Goal: Transaction & Acquisition: Book appointment/travel/reservation

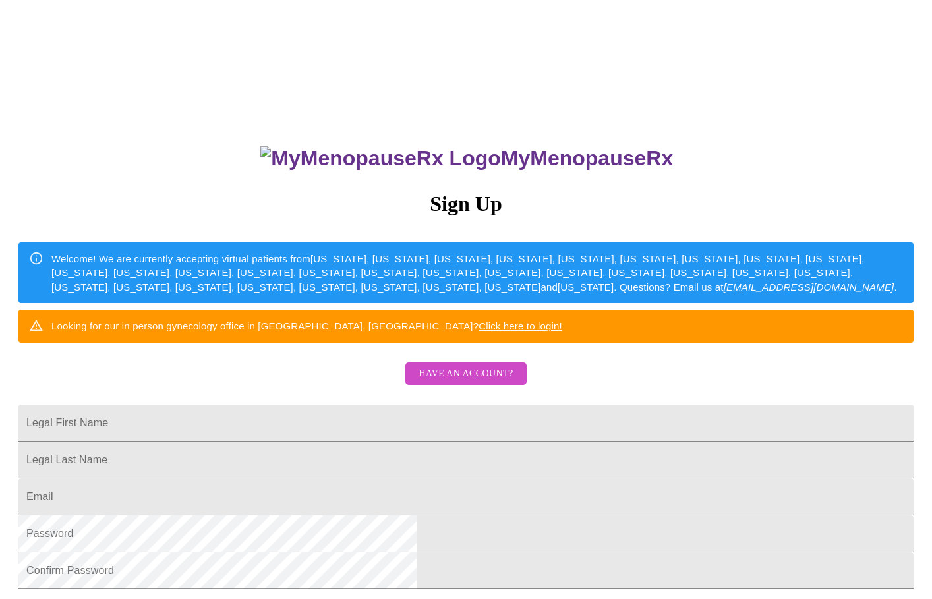
click at [478, 382] on span "Have an account?" at bounding box center [465, 374] width 94 height 16
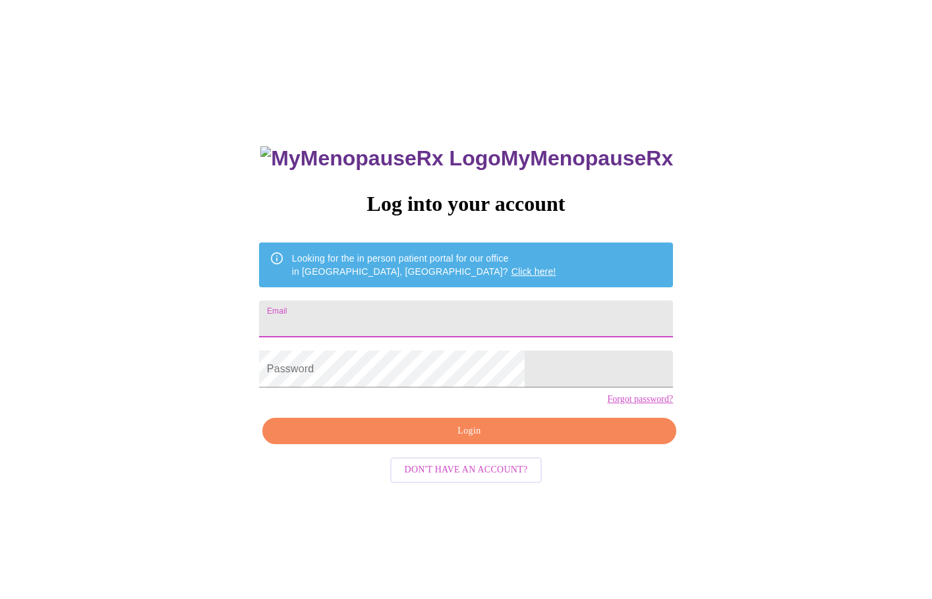
type input "guntlytk@hotmail.com"
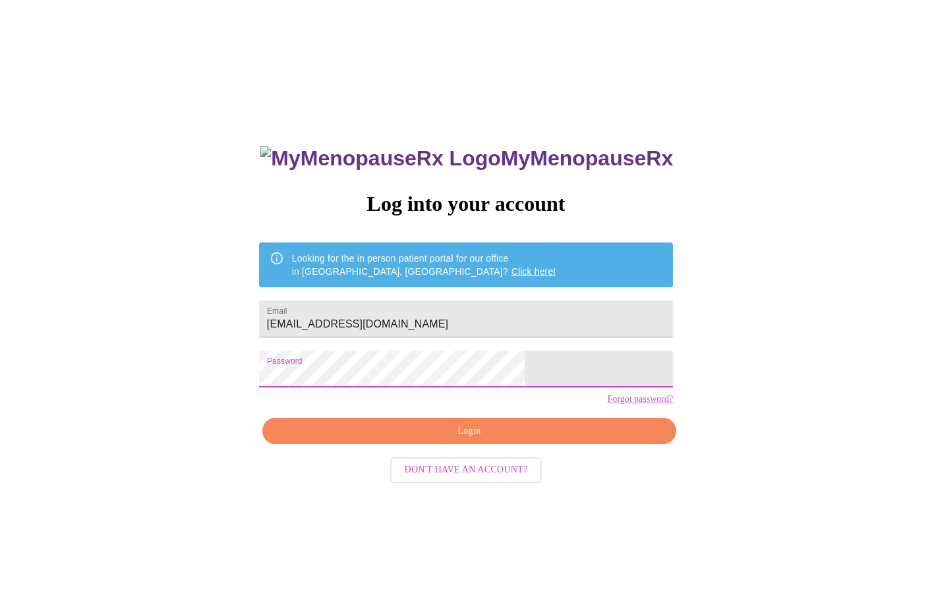
click at [515, 440] on span "Login" at bounding box center [469, 431] width 384 height 16
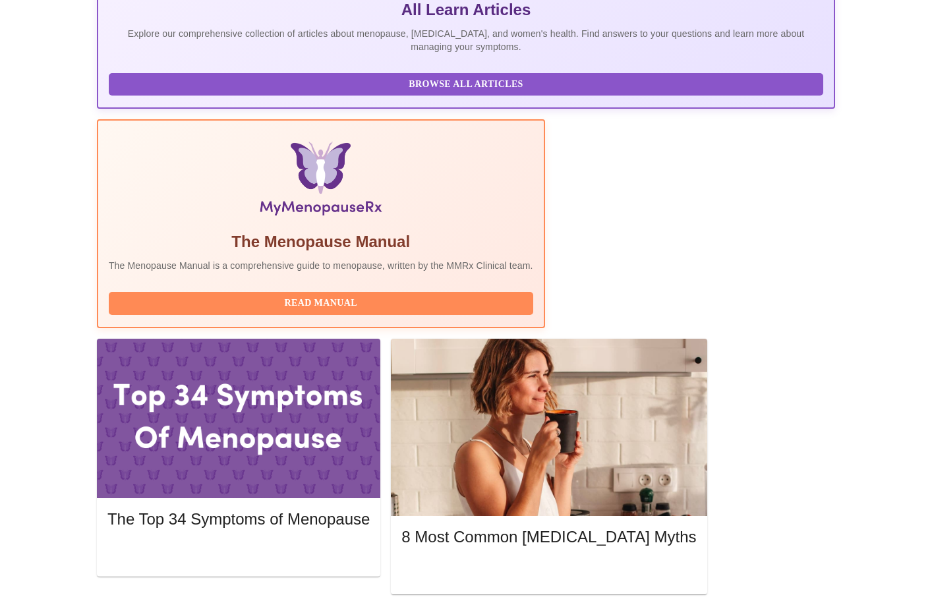
scroll to position [303, 0]
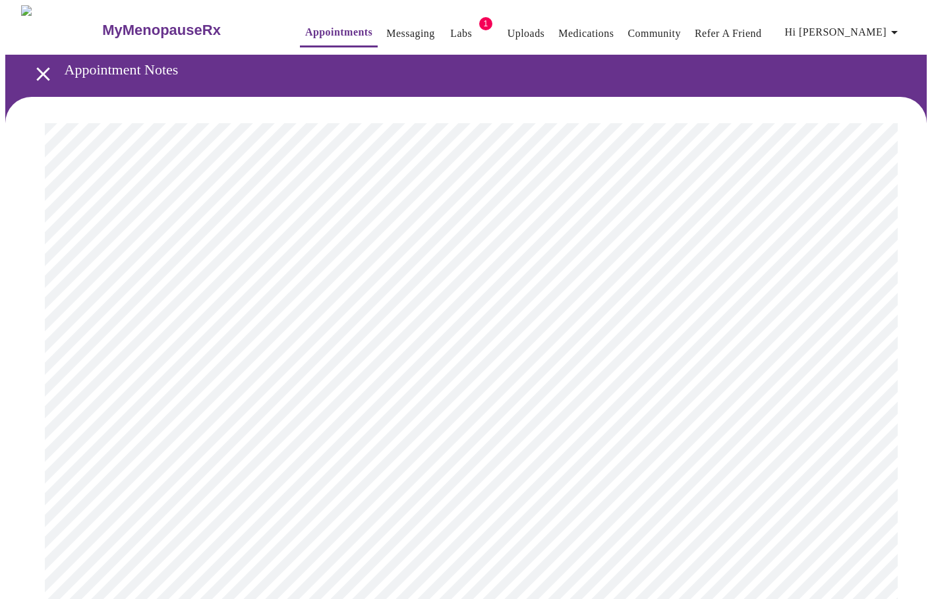
click at [40, 77] on icon "open drawer" at bounding box center [43, 74] width 23 height 23
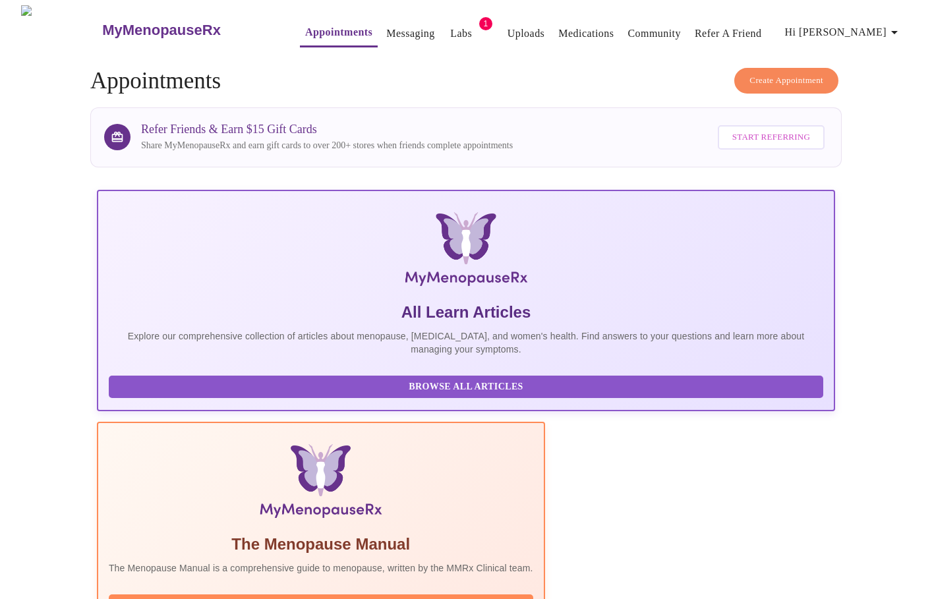
click at [450, 25] on link "Labs" at bounding box center [461, 33] width 22 height 18
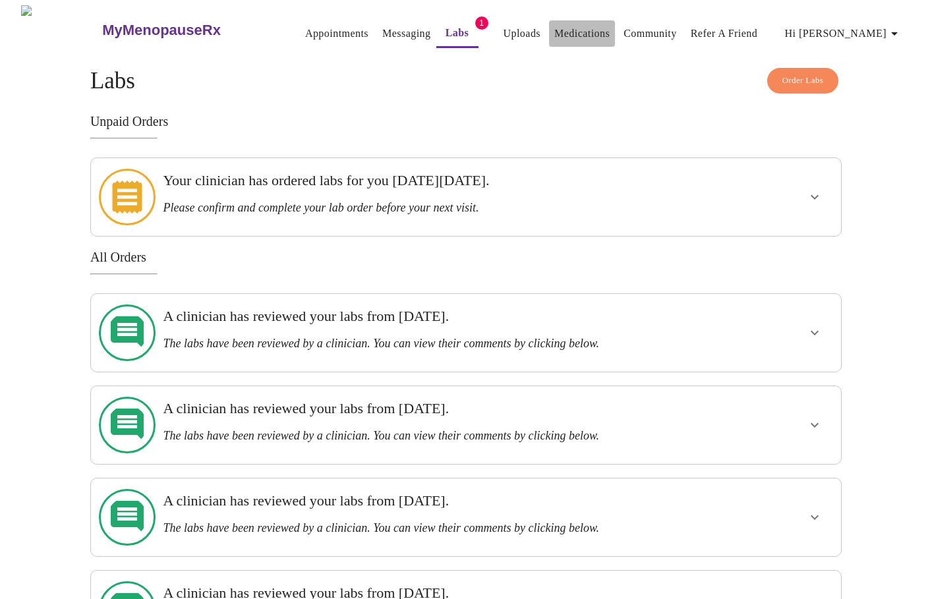
click at [565, 28] on link "Medications" at bounding box center [581, 33] width 55 height 18
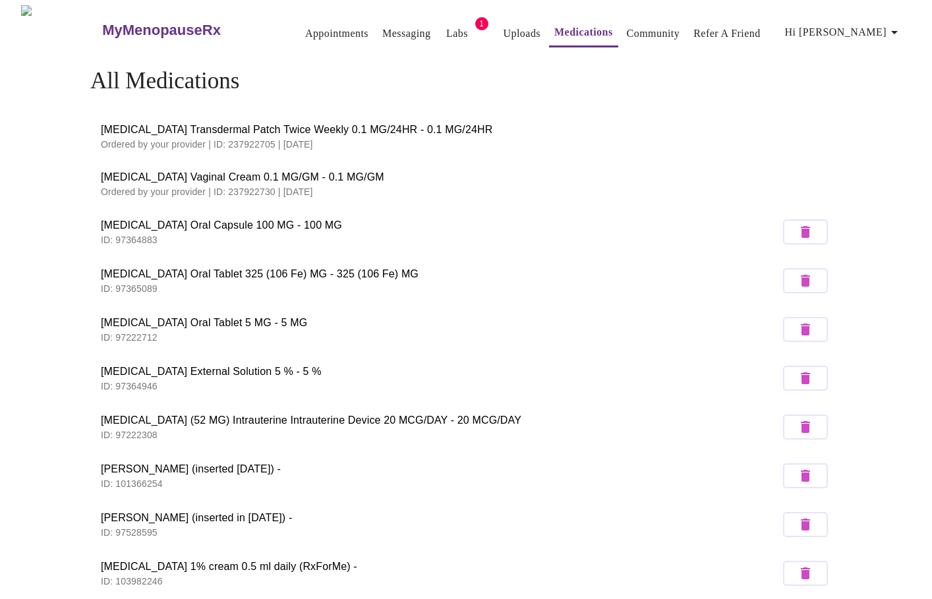
click at [446, 26] on link "Labs" at bounding box center [457, 33] width 22 height 18
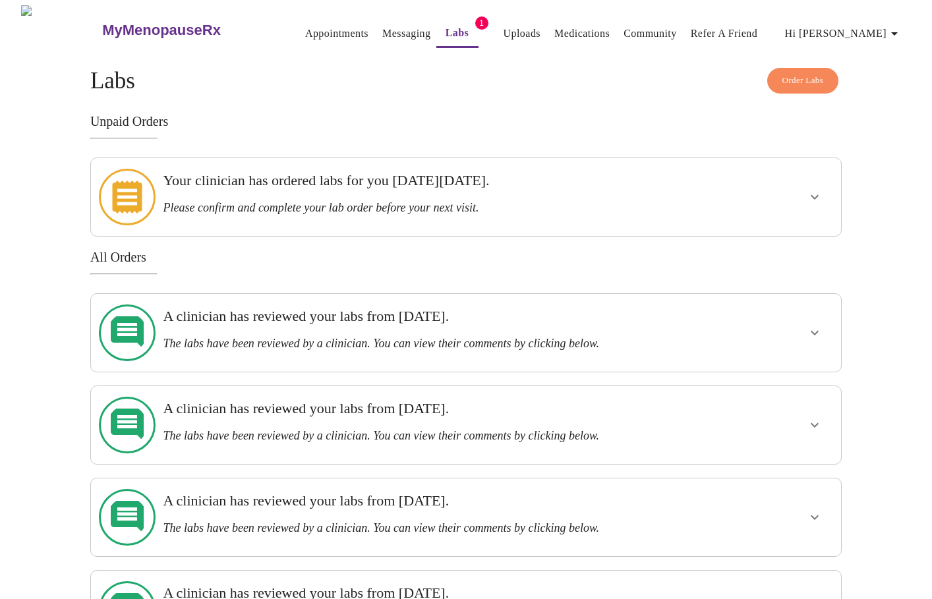
click at [783, 192] on div at bounding box center [773, 196] width 123 height 67
click at [817, 189] on icon "show more" at bounding box center [815, 197] width 16 height 16
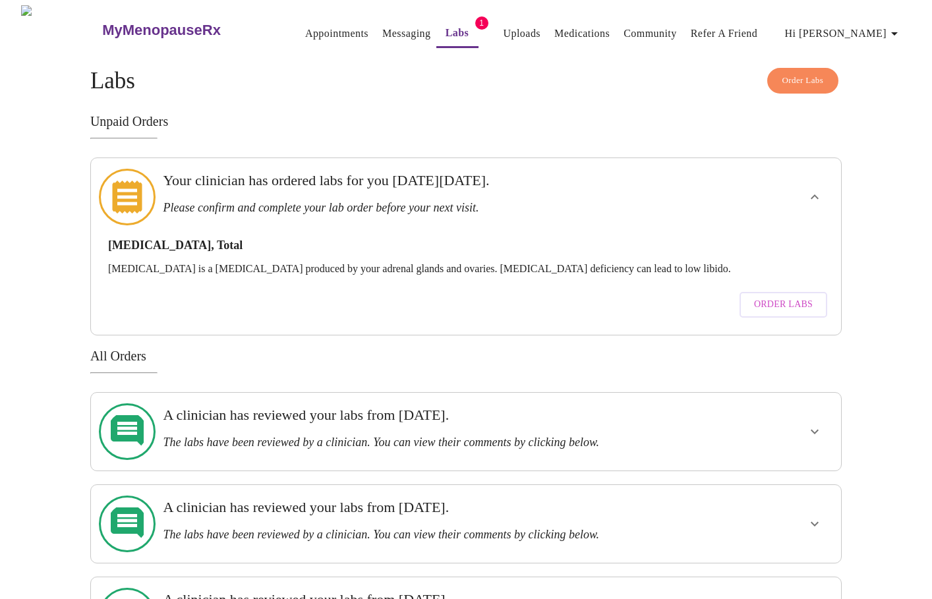
click at [775, 297] on span "Order Labs" at bounding box center [783, 305] width 59 height 16
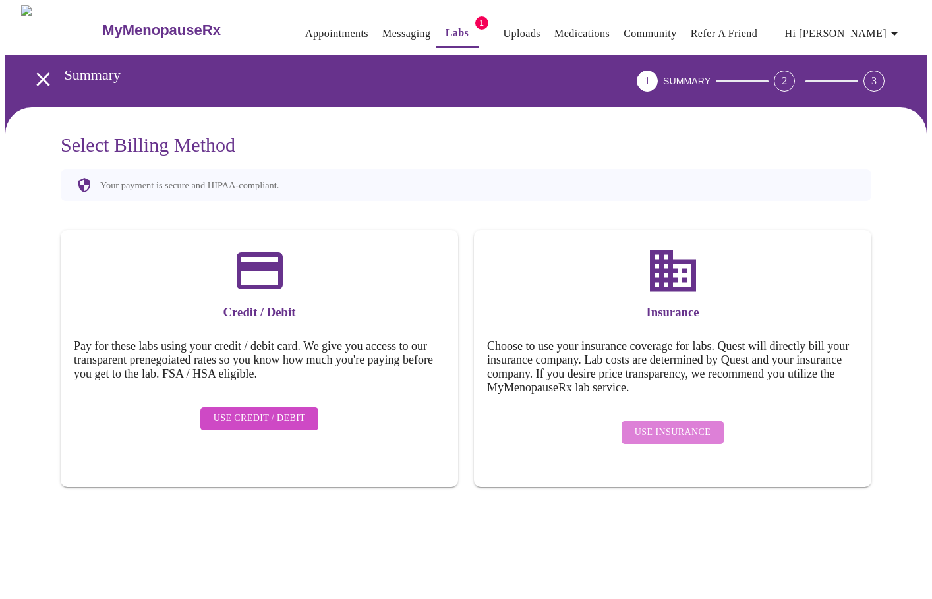
click at [675, 424] on span "Use Insurance" at bounding box center [673, 432] width 76 height 16
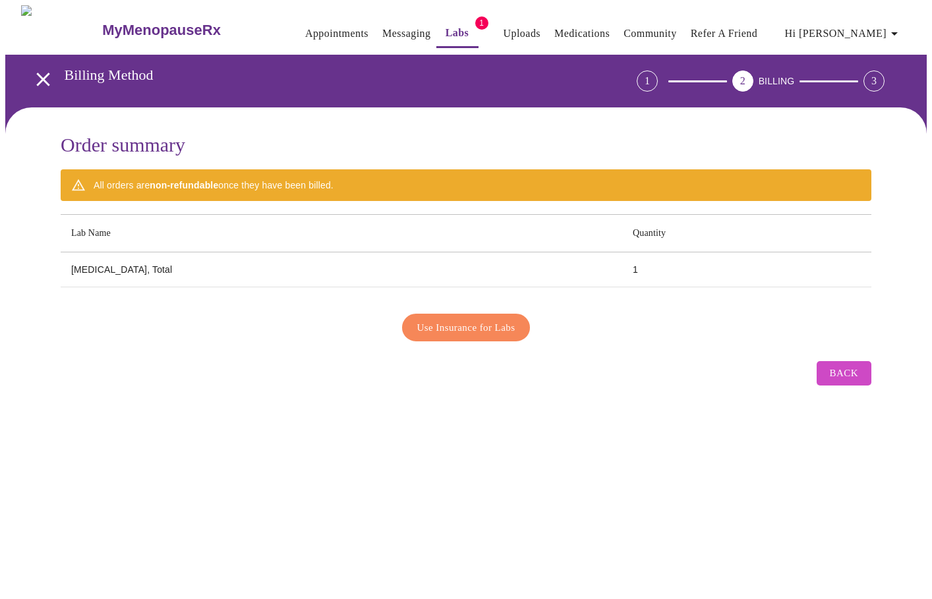
click at [490, 319] on span "Use Insurance for Labs" at bounding box center [466, 327] width 98 height 17
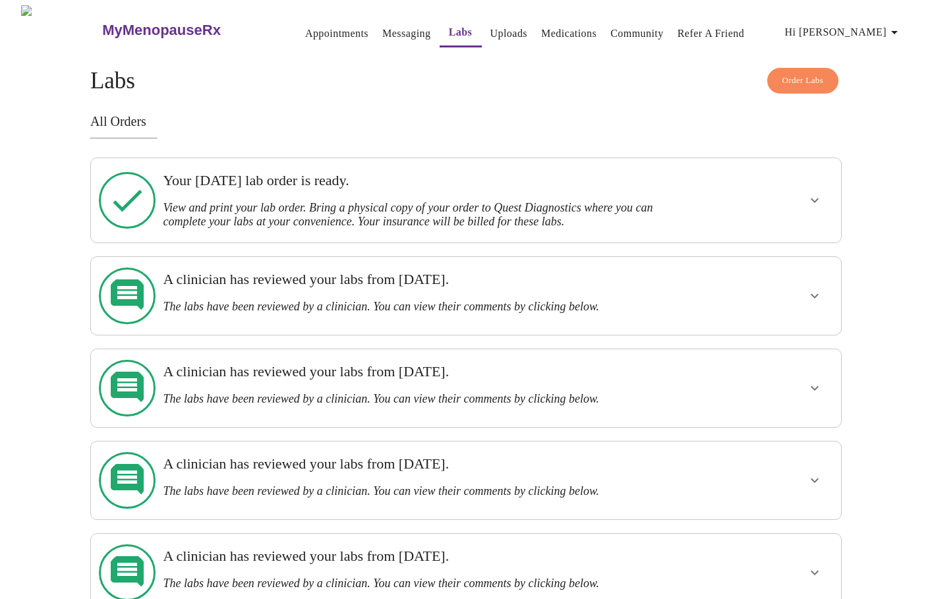
click at [814, 198] on icon "show more" at bounding box center [814, 200] width 8 height 5
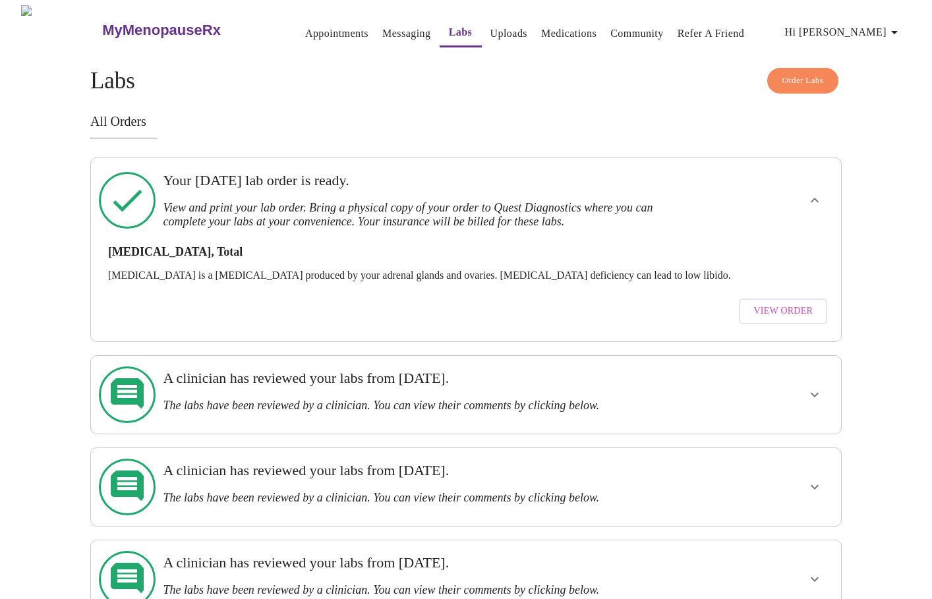
click at [768, 303] on span "View Order" at bounding box center [782, 311] width 59 height 16
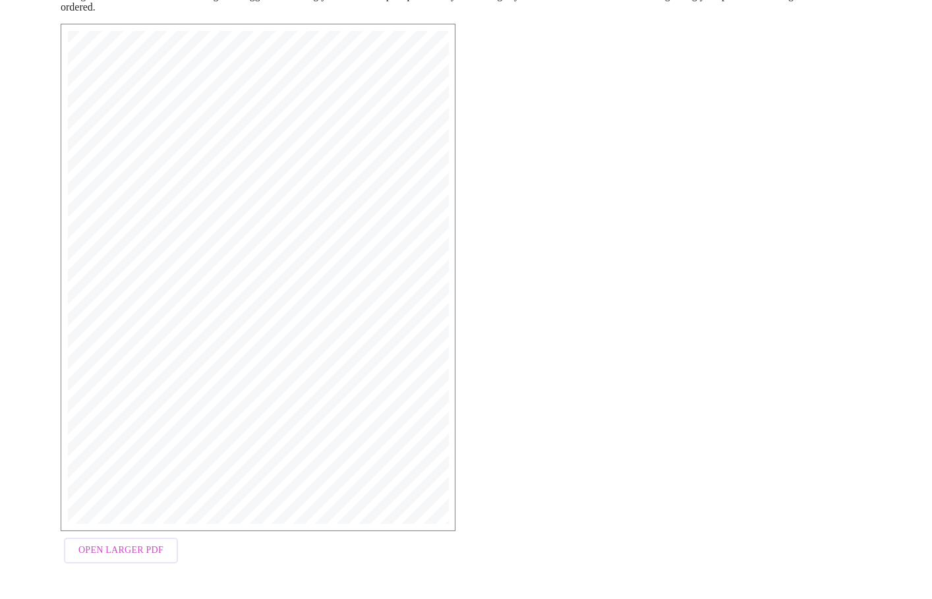
scroll to position [211, 0]
click at [100, 555] on span "Open Larger PDF" at bounding box center [120, 551] width 85 height 16
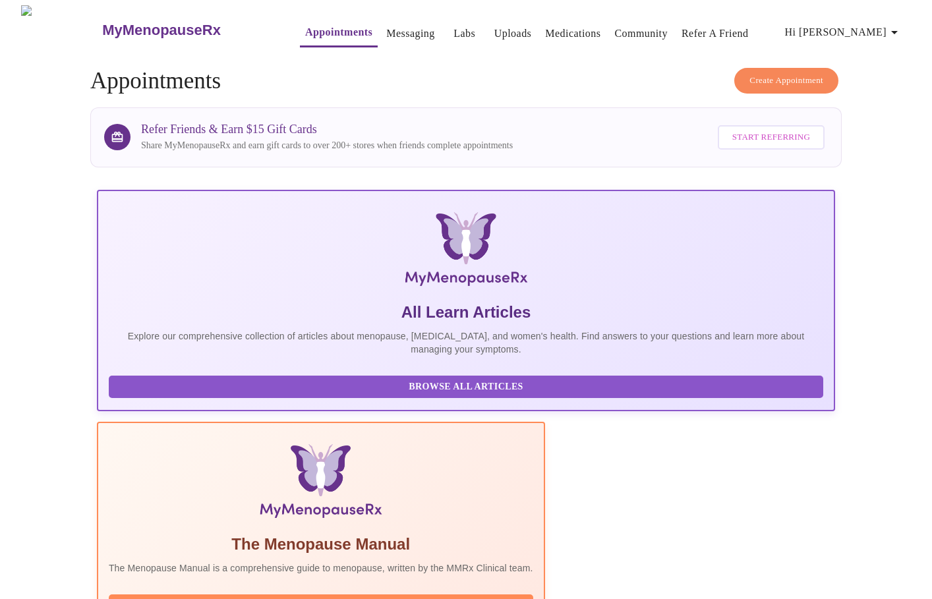
click at [386, 28] on link "Messaging" at bounding box center [410, 33] width 48 height 18
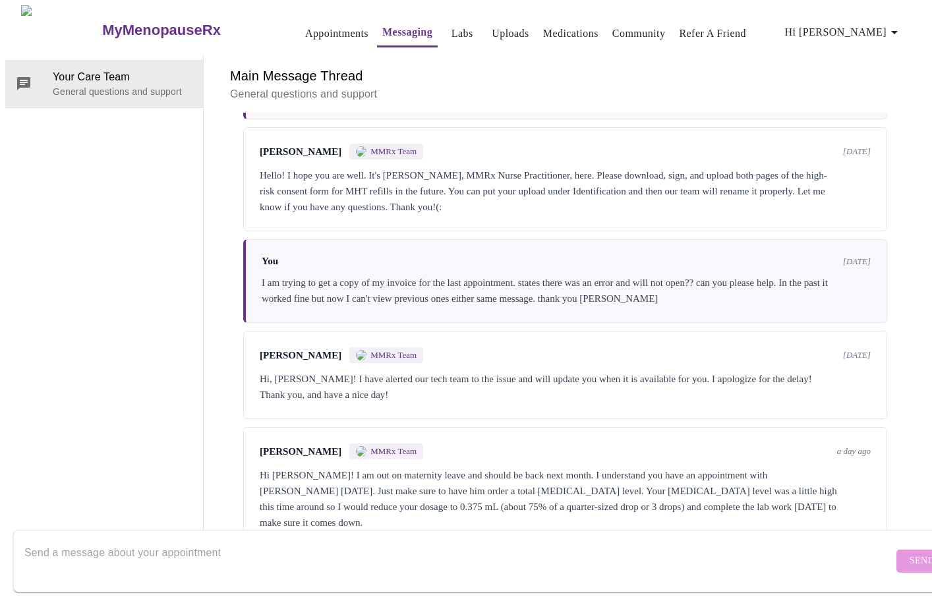
click at [310, 25] on link "Appointments" at bounding box center [336, 33] width 63 height 18
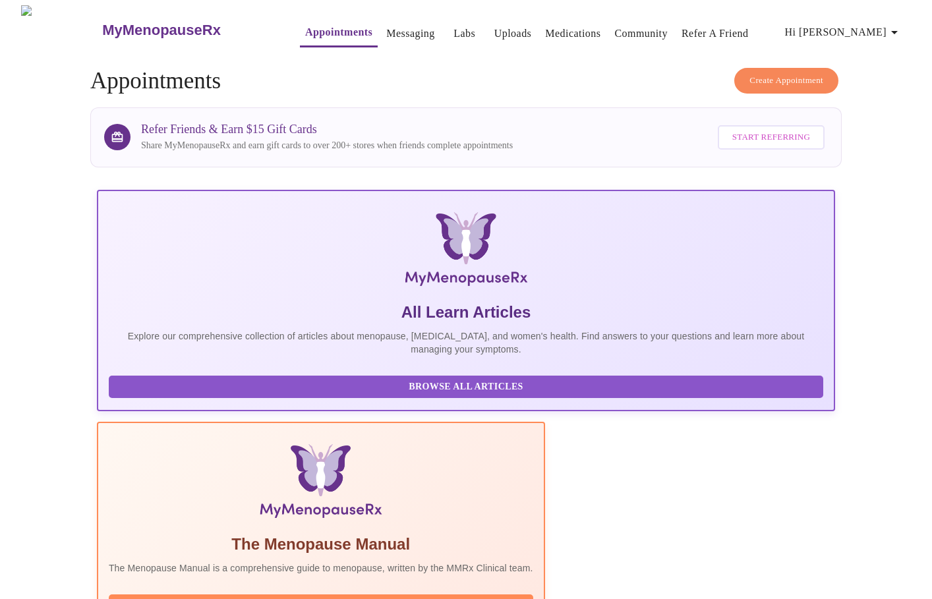
click at [758, 73] on span "Create Appointment" at bounding box center [786, 80] width 74 height 15
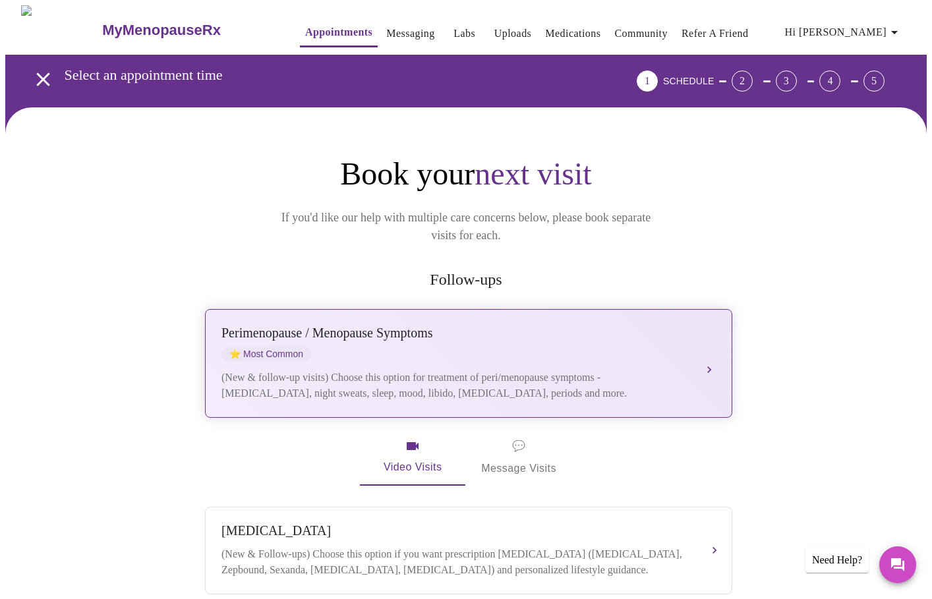
click at [385, 344] on div "Perimenopause / Menopause Symptoms ⭐ Most Common (New & follow-up visits) Choos…" at bounding box center [468, 364] width 494 height 76
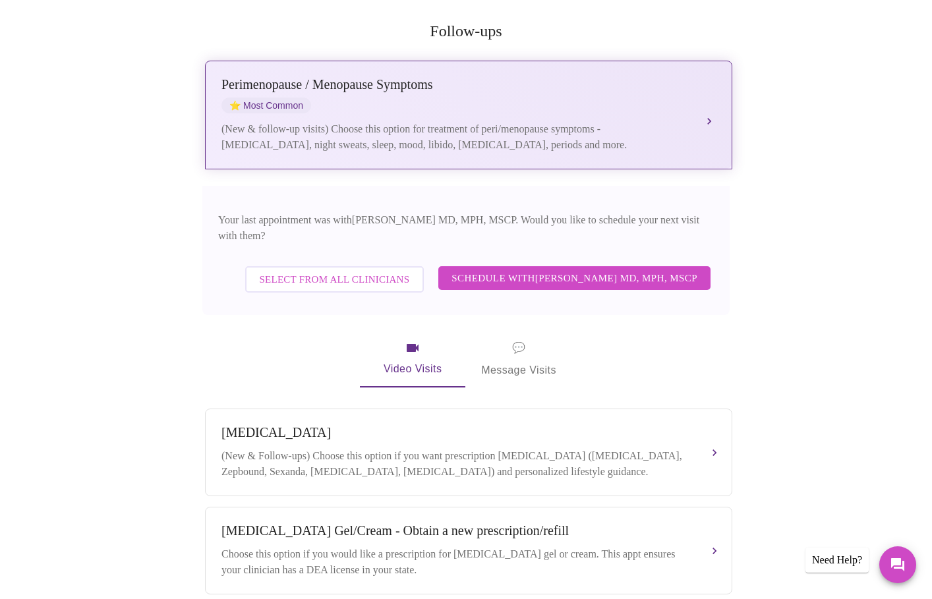
scroll to position [250, 0]
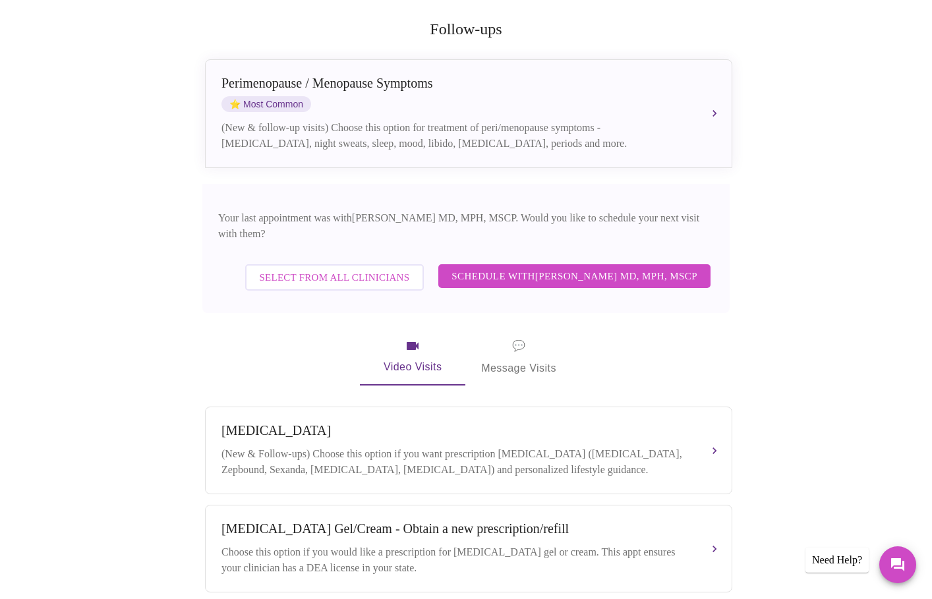
click at [393, 269] on span "Select from All Clinicians" at bounding box center [335, 277] width 150 height 17
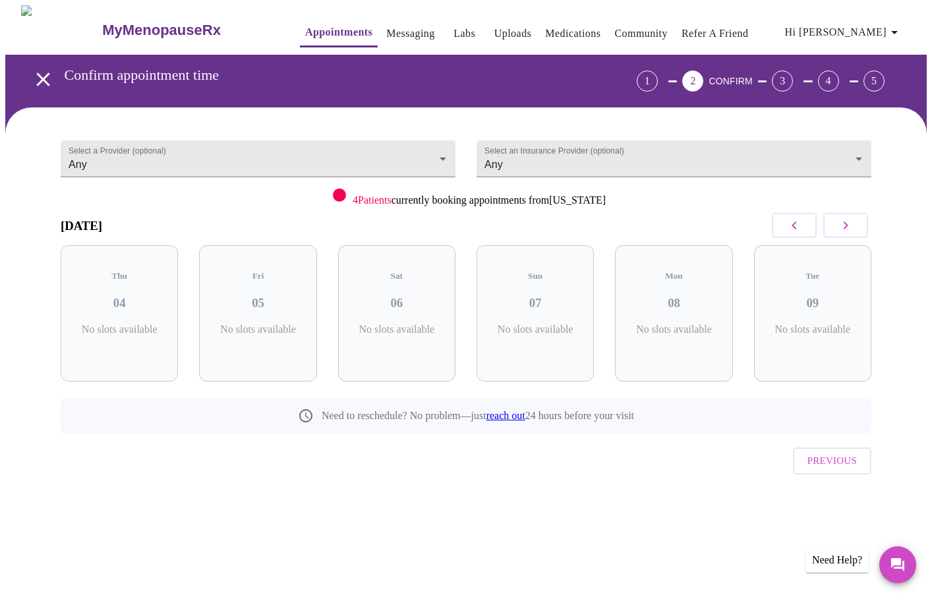
scroll to position [0, 0]
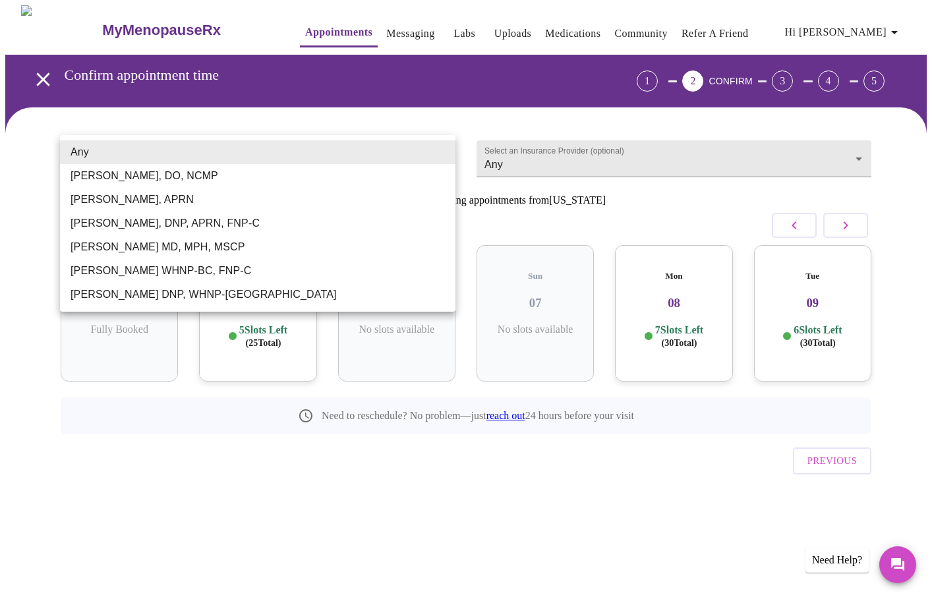
click at [442, 152] on body "MyMenopauseRx Appointments Messaging Labs Uploads Medications Community Refer a…" at bounding box center [465, 272] width 921 height 535
click at [361, 225] on li "Jillian Montefusco, DNP, APRN, FNP-C" at bounding box center [257, 224] width 395 height 24
type input "Jillian Montefusco, DNP, APRN, FNP-C"
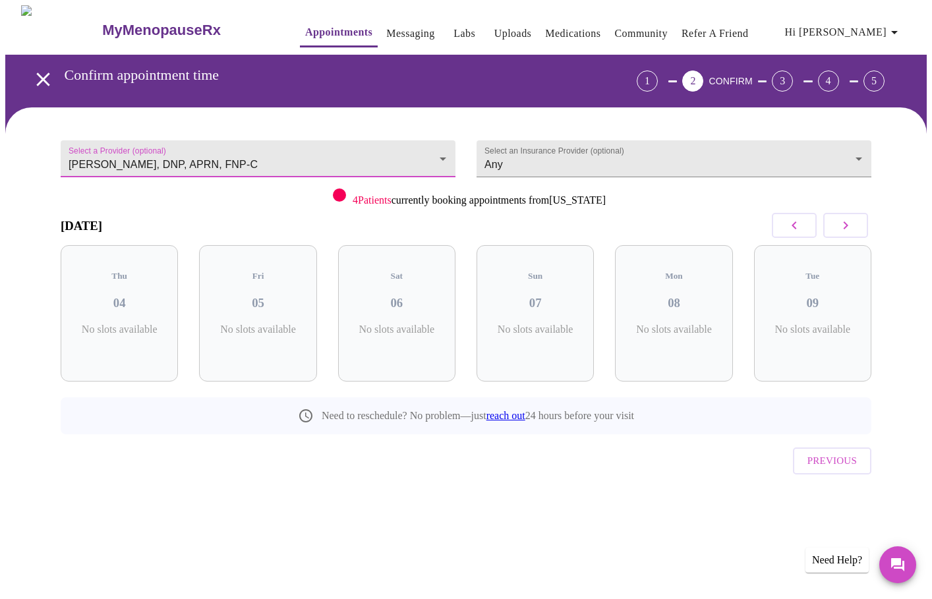
click at [844, 225] on icon "button" at bounding box center [846, 225] width 16 height 16
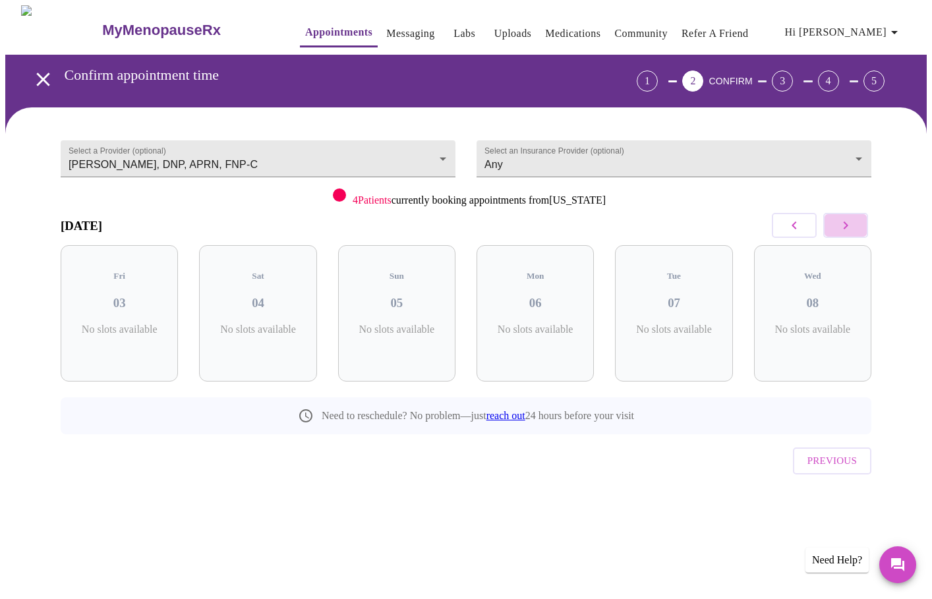
click at [844, 225] on icon "button" at bounding box center [846, 225] width 16 height 16
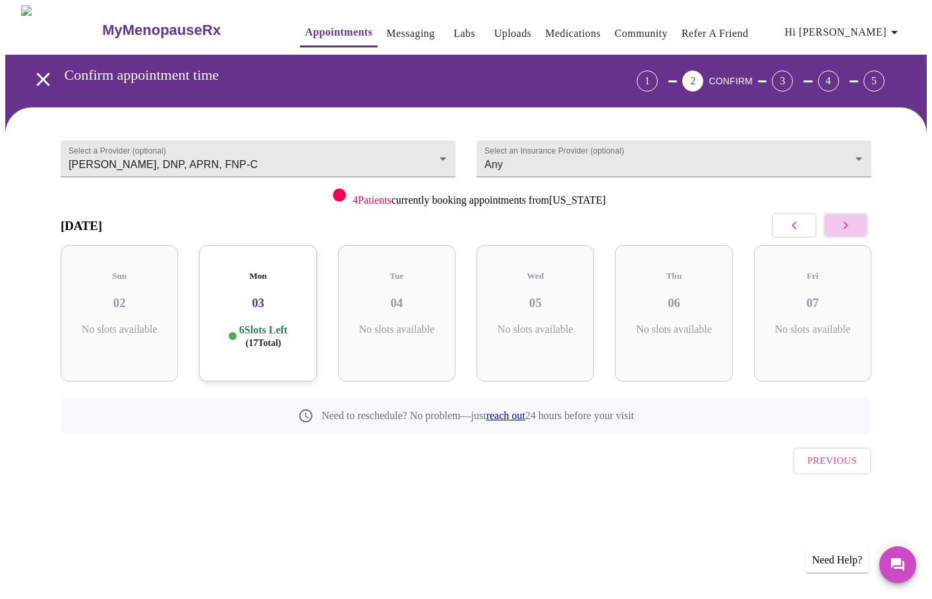
click at [844, 225] on icon "button" at bounding box center [846, 225] width 16 height 16
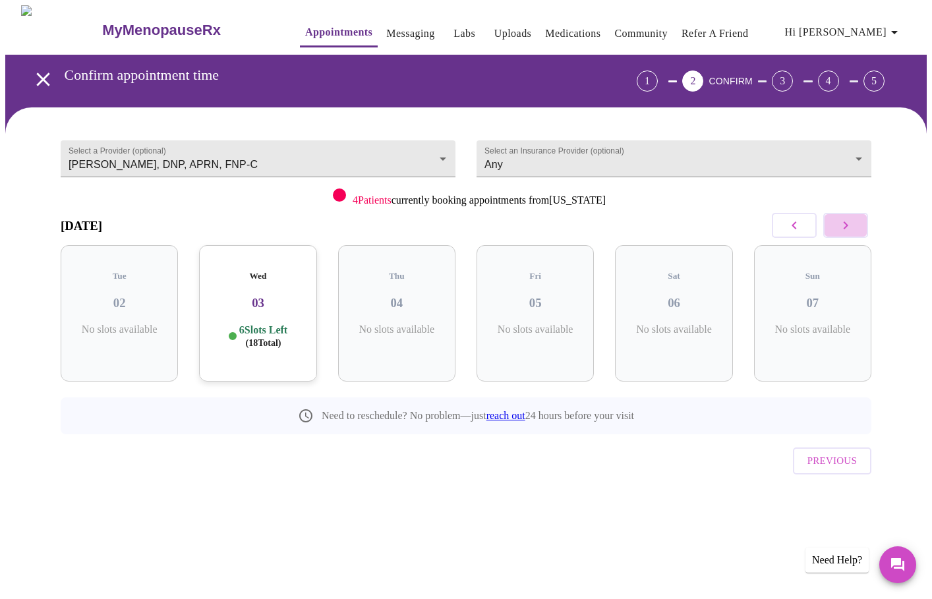
click at [844, 225] on icon "button" at bounding box center [846, 225] width 16 height 16
click at [793, 225] on icon "button" at bounding box center [793, 225] width 5 height 8
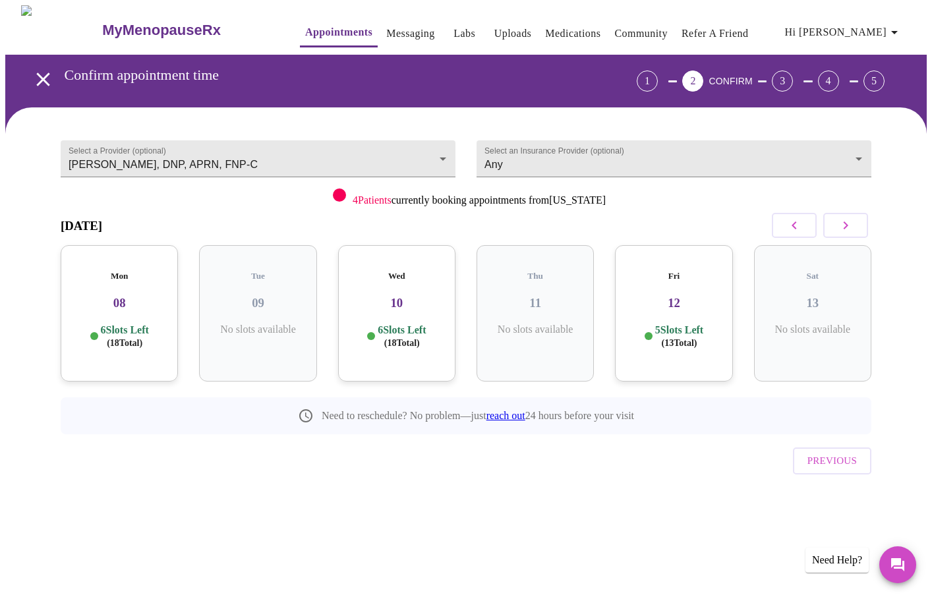
click at [793, 225] on icon "button" at bounding box center [793, 225] width 5 height 8
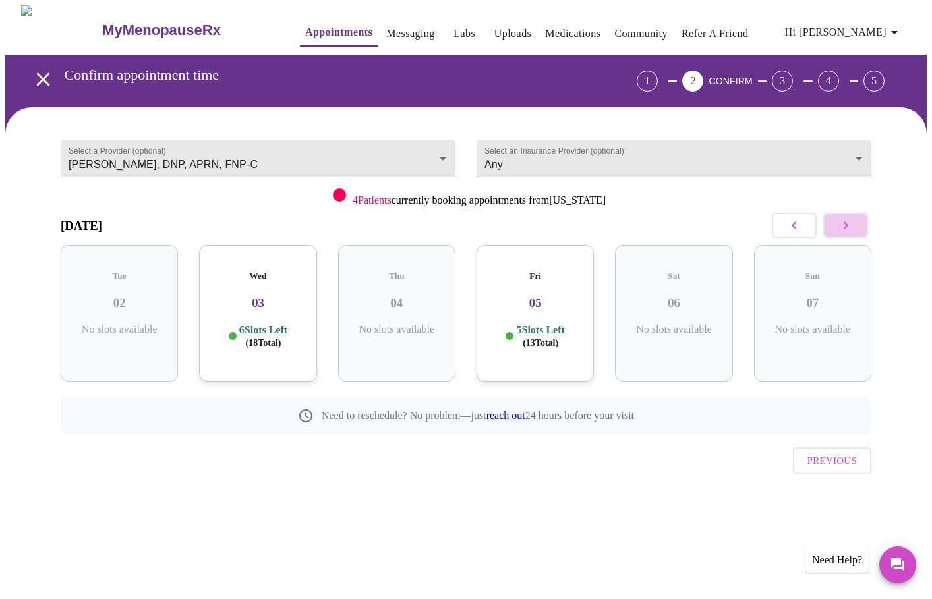
click at [834, 223] on button "button" at bounding box center [845, 225] width 45 height 25
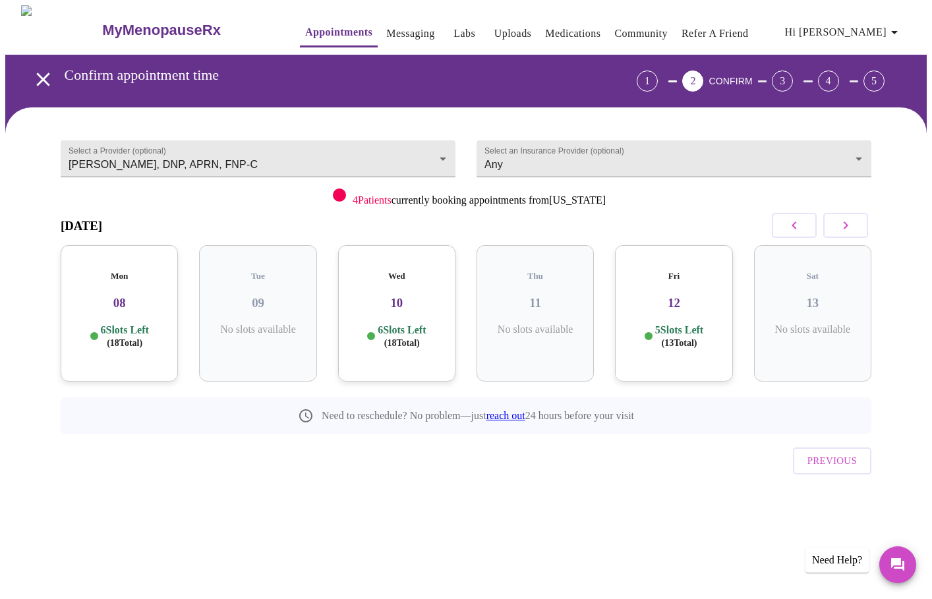
click at [141, 304] on div "Mon 08 6 Slots Left ( 18 Total)" at bounding box center [119, 313] width 117 height 136
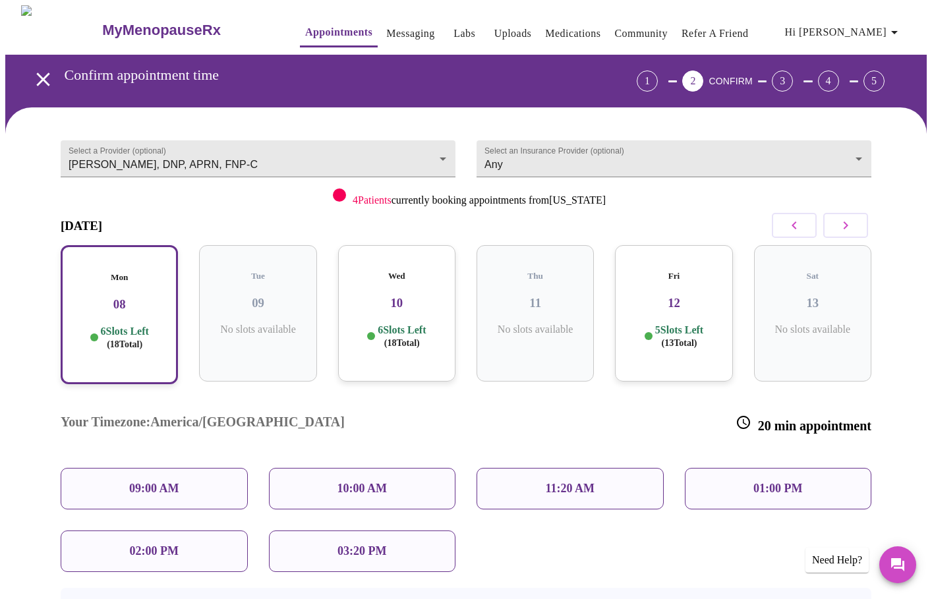
click at [640, 327] on div "5 Slots Left ( 13 Total)" at bounding box center [673, 337] width 96 height 26
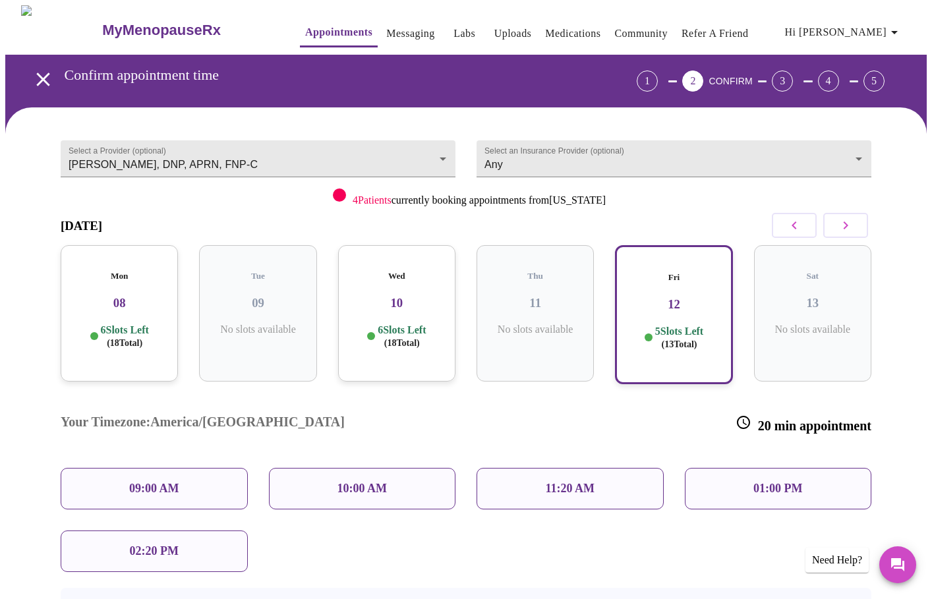
click at [415, 303] on div "Wed 10 6 Slots Left ( 18 Total)" at bounding box center [396, 313] width 117 height 136
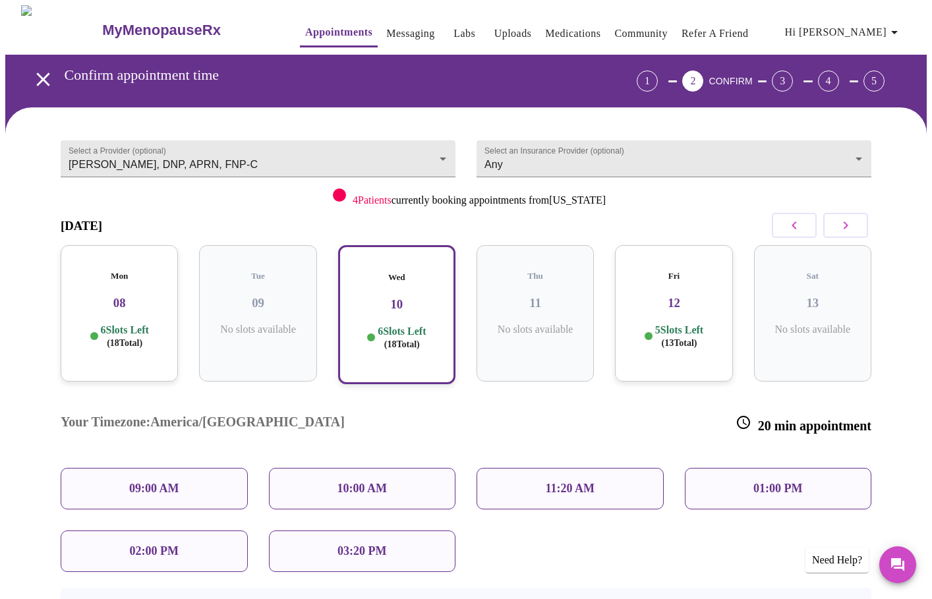
click at [134, 302] on div "Mon 08 6 Slots Left ( 18 Total)" at bounding box center [119, 313] width 117 height 136
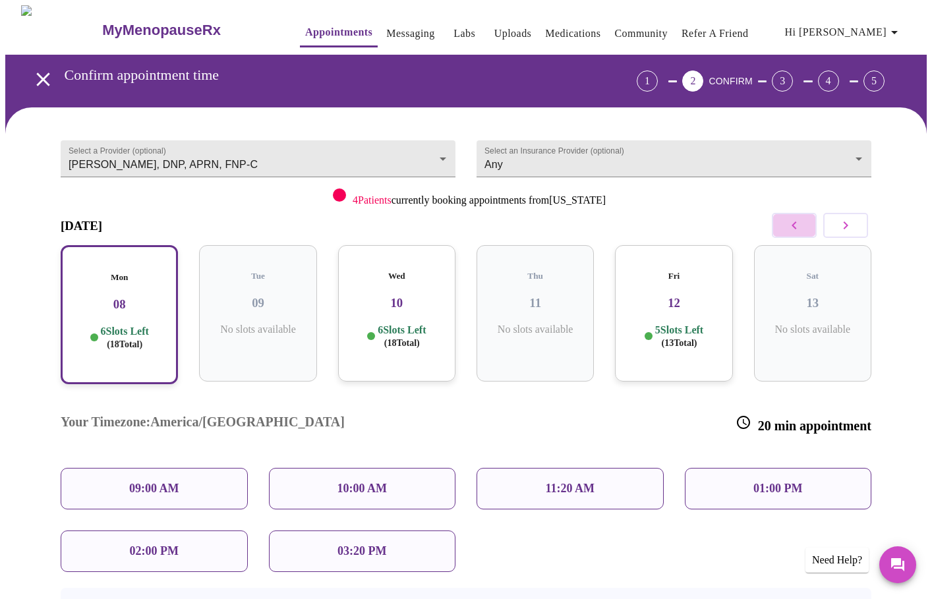
click at [797, 225] on icon "button" at bounding box center [794, 225] width 16 height 16
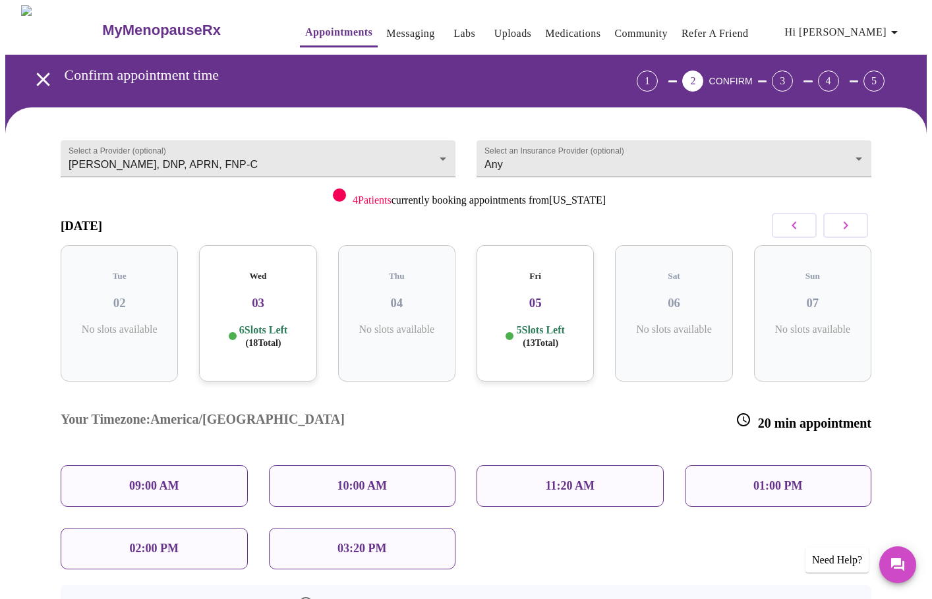
click at [544, 324] on p "5 Slots Left ( 13 Total)" at bounding box center [540, 337] width 48 height 26
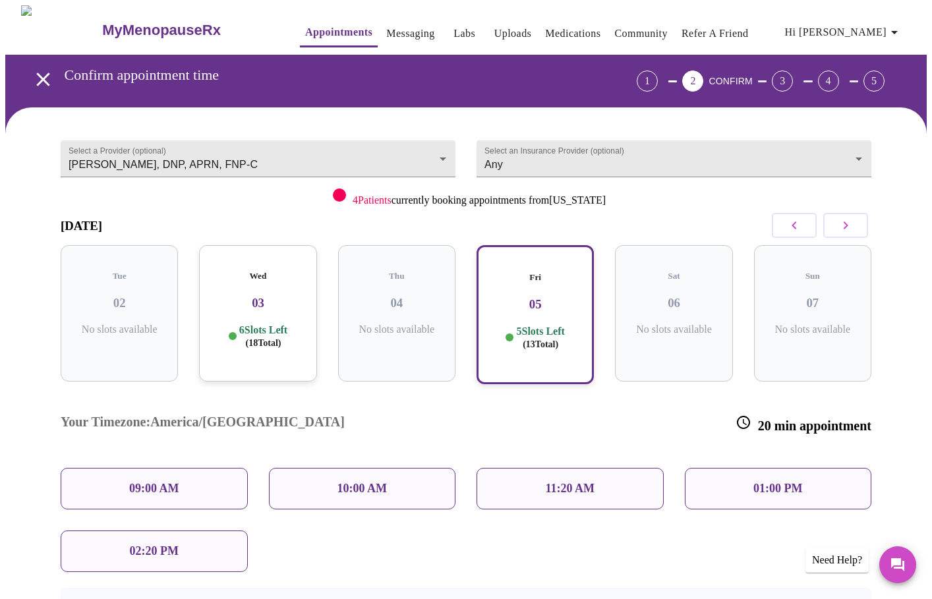
click at [239, 324] on p "6 Slots Left ( 18 Total)" at bounding box center [263, 337] width 48 height 26
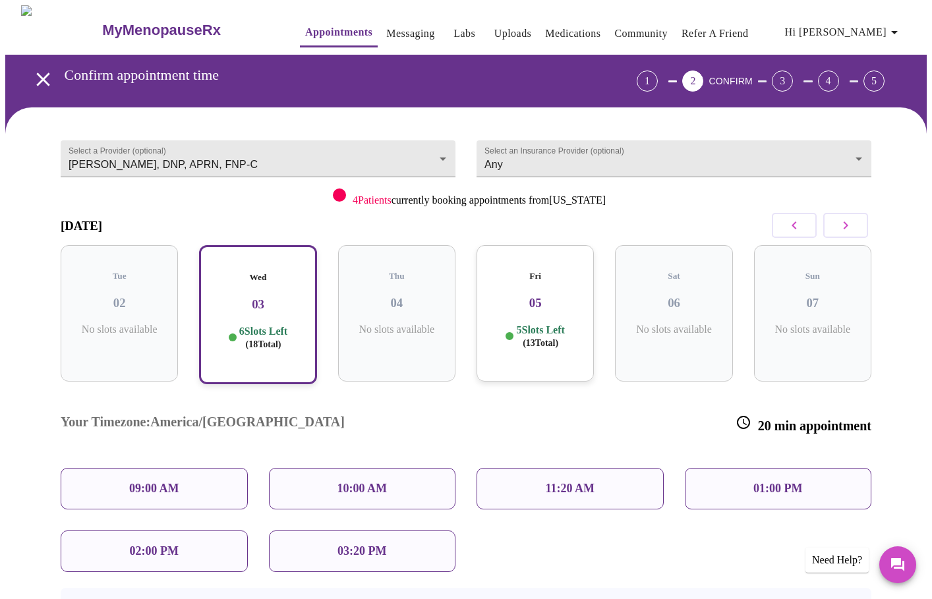
click at [538, 324] on p "5 Slots Left ( 13 Total)" at bounding box center [540, 337] width 48 height 26
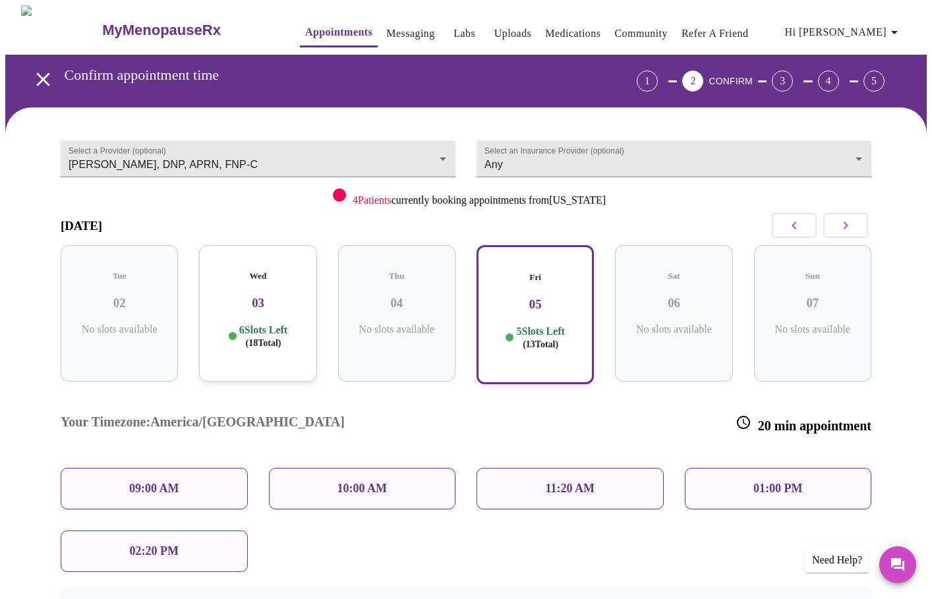
click at [843, 224] on icon "button" at bounding box center [846, 225] width 16 height 16
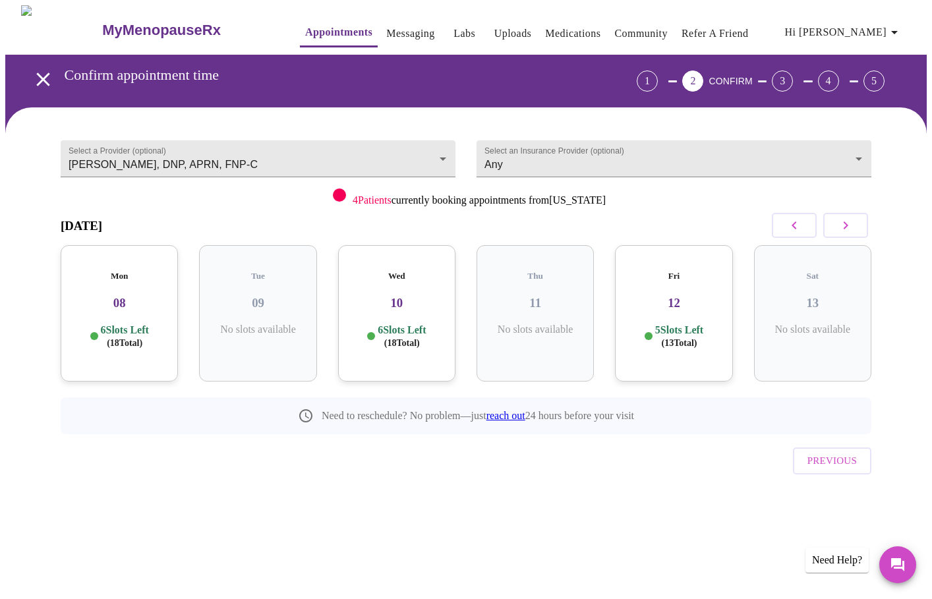
click at [843, 224] on icon "button" at bounding box center [846, 225] width 16 height 16
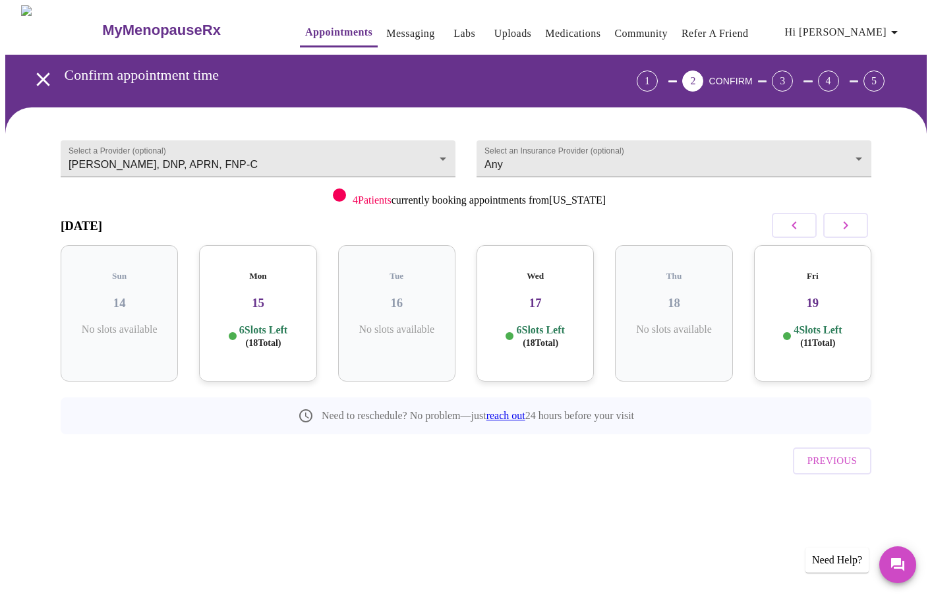
click at [262, 324] on p "6 Slots Left ( 18 Total)" at bounding box center [263, 337] width 48 height 26
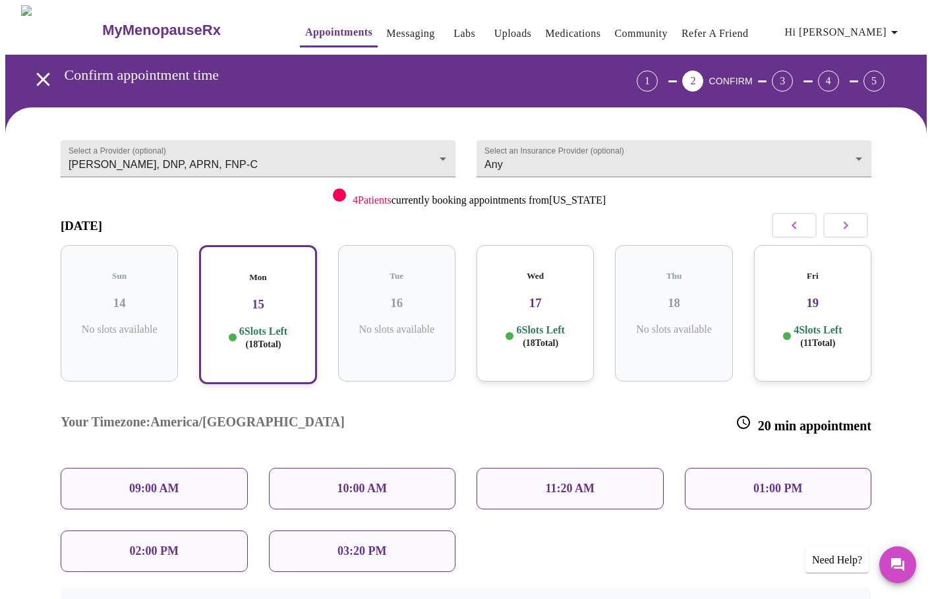
click at [815, 306] on div "Fri 19 4 Slots Left ( 11 Total)" at bounding box center [812, 313] width 117 height 136
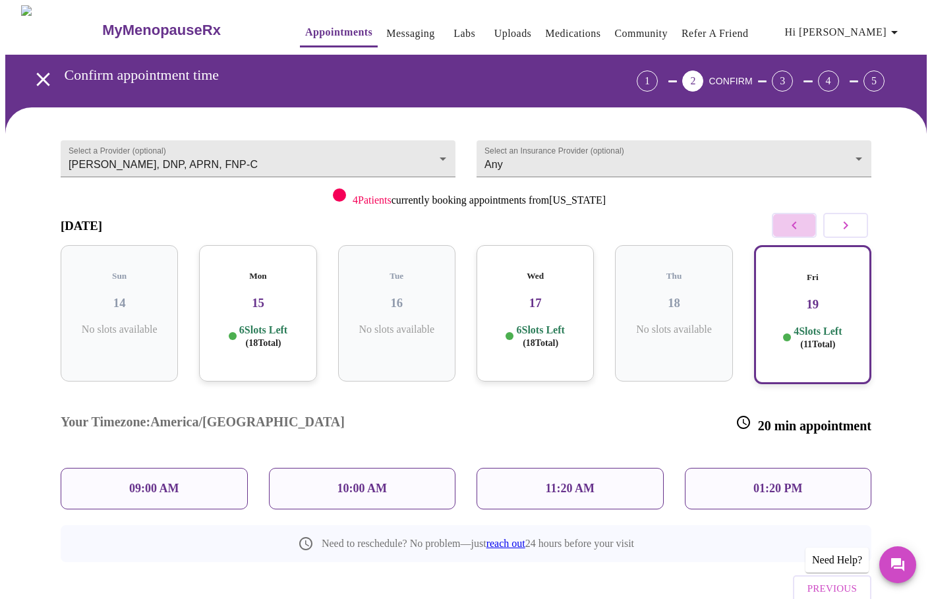
click at [791, 231] on icon "button" at bounding box center [794, 225] width 16 height 16
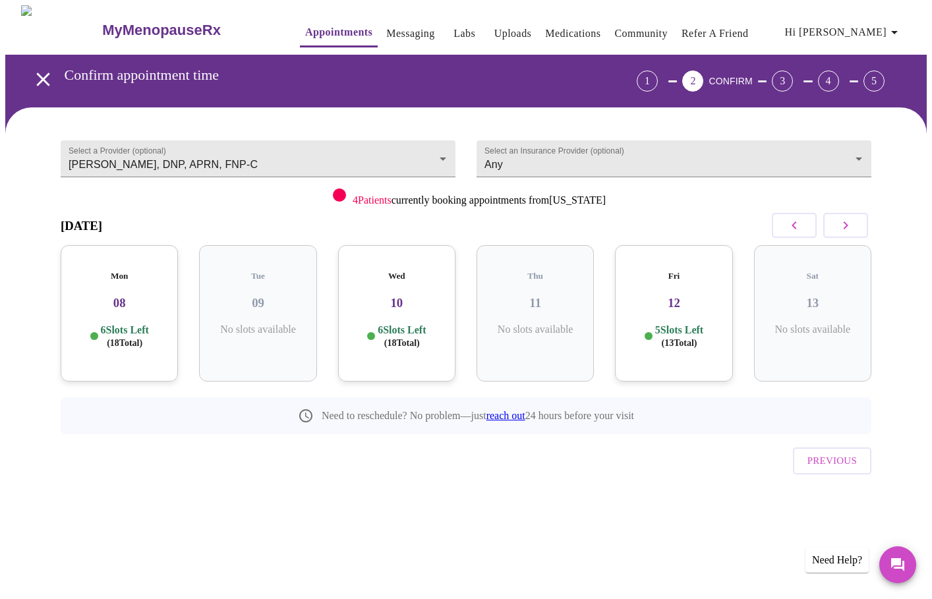
click at [676, 296] on h3 "12" at bounding box center [673, 303] width 96 height 14
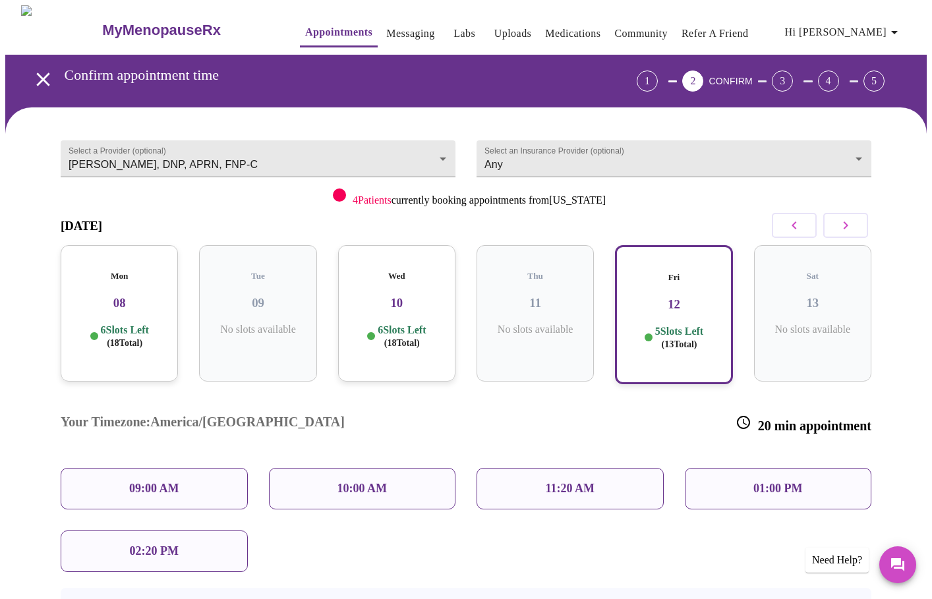
click at [790, 226] on icon "button" at bounding box center [794, 225] width 16 height 16
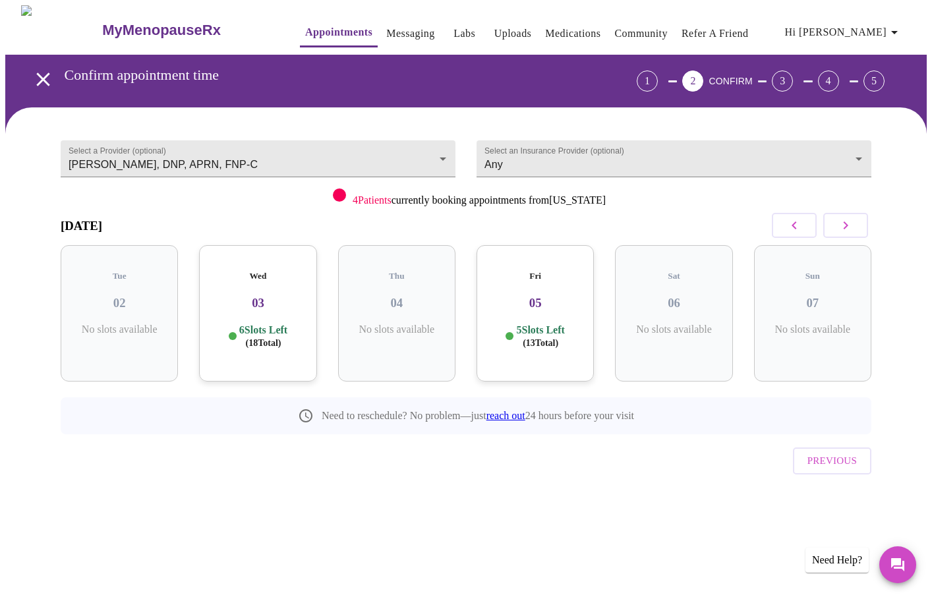
click at [534, 324] on p "5 Slots Left ( 13 Total)" at bounding box center [540, 337] width 48 height 26
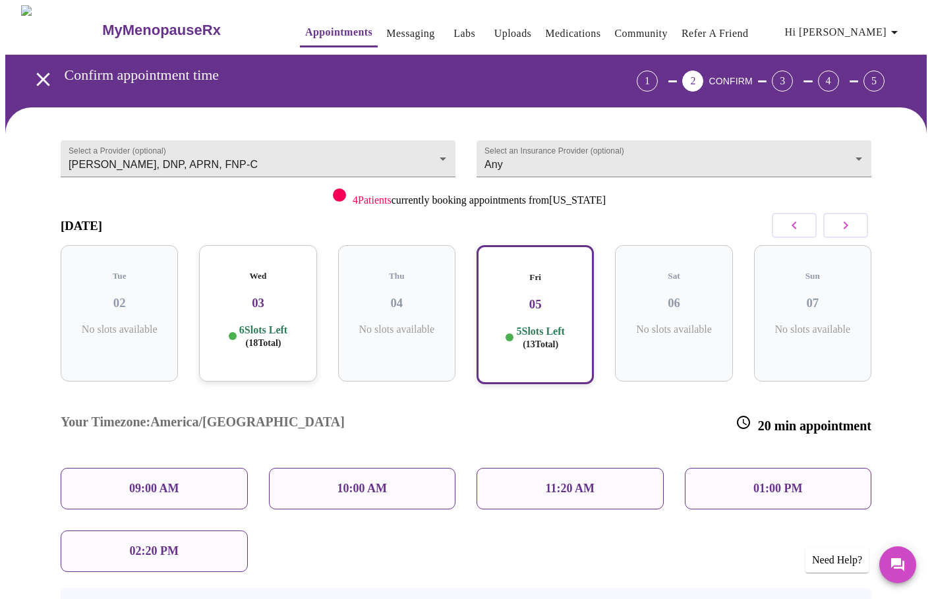
click at [845, 224] on icon "button" at bounding box center [846, 225] width 16 height 16
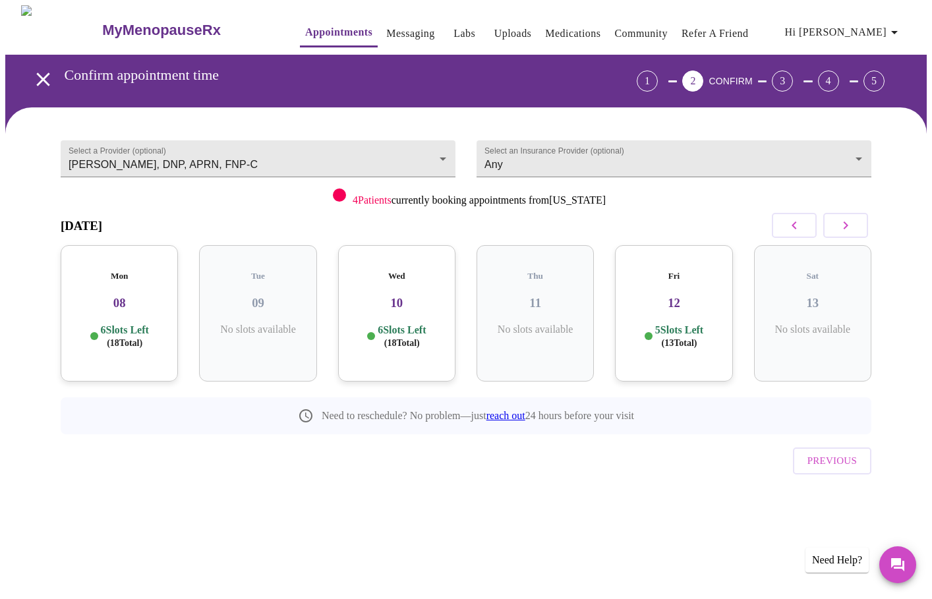
click at [667, 301] on div "Fri 12 5 Slots Left ( 13 Total)" at bounding box center [673, 313] width 117 height 136
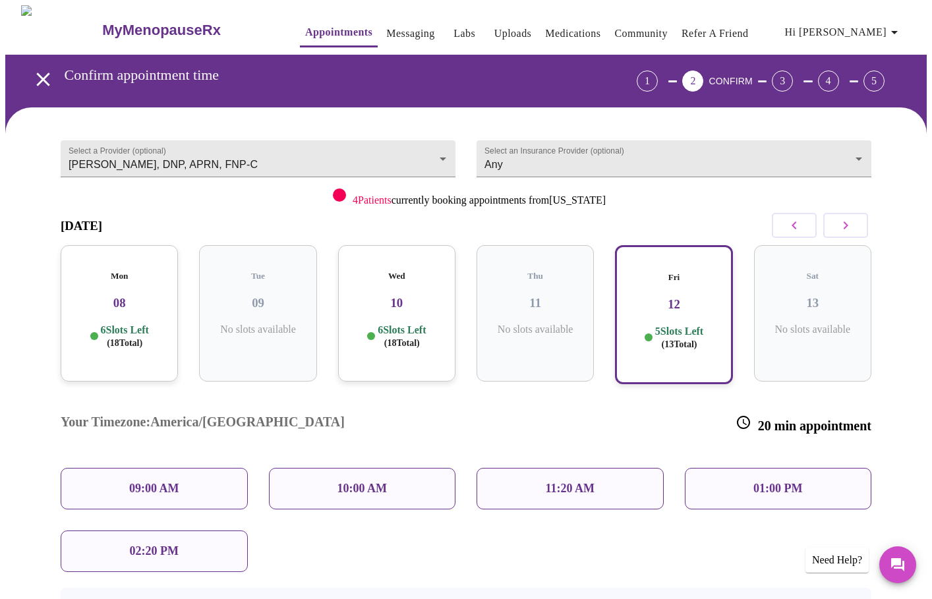
click at [840, 228] on icon "button" at bounding box center [846, 225] width 16 height 16
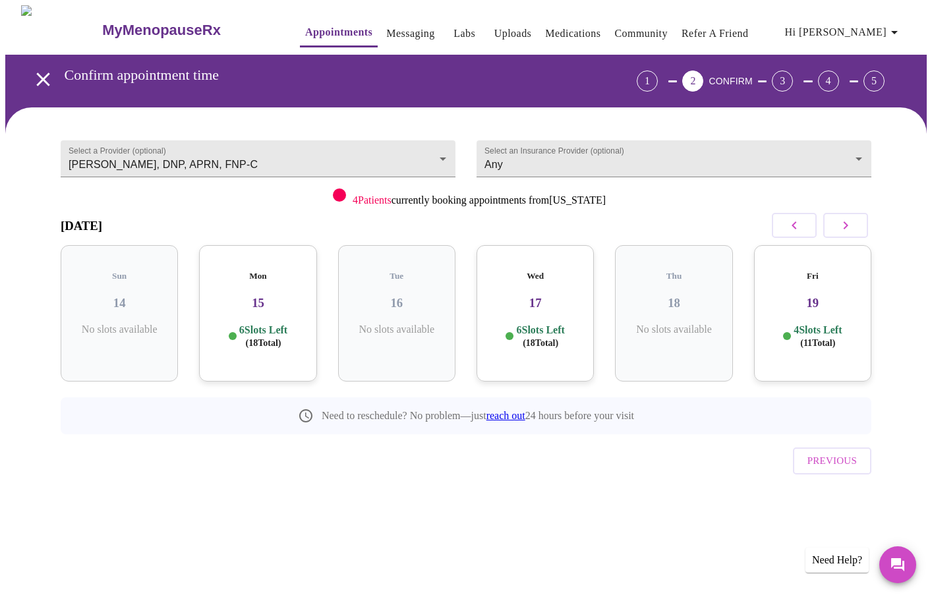
click at [560, 296] on h3 "17" at bounding box center [535, 303] width 96 height 14
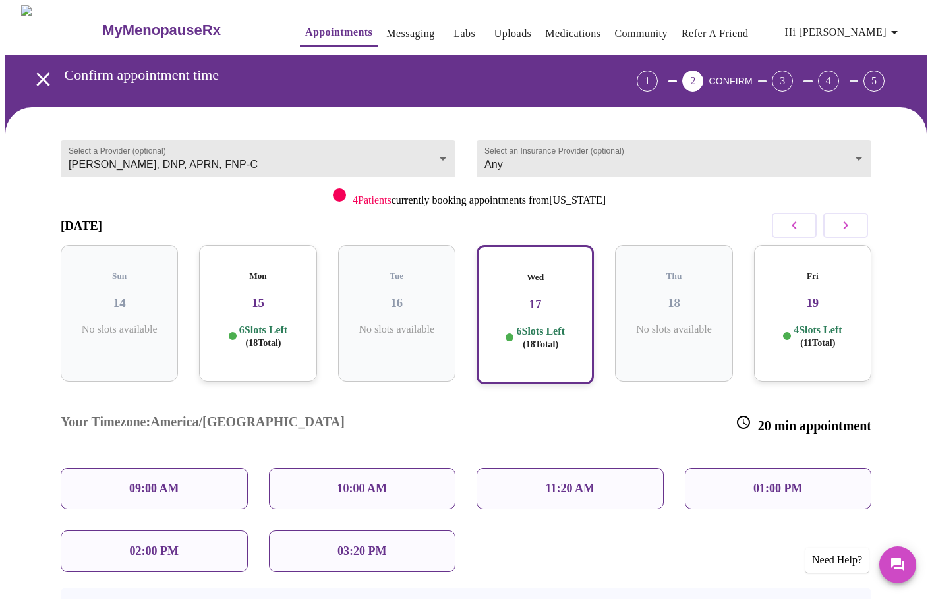
click at [791, 308] on div "Fri 19 4 Slots Left ( 11 Total)" at bounding box center [812, 313] width 117 height 136
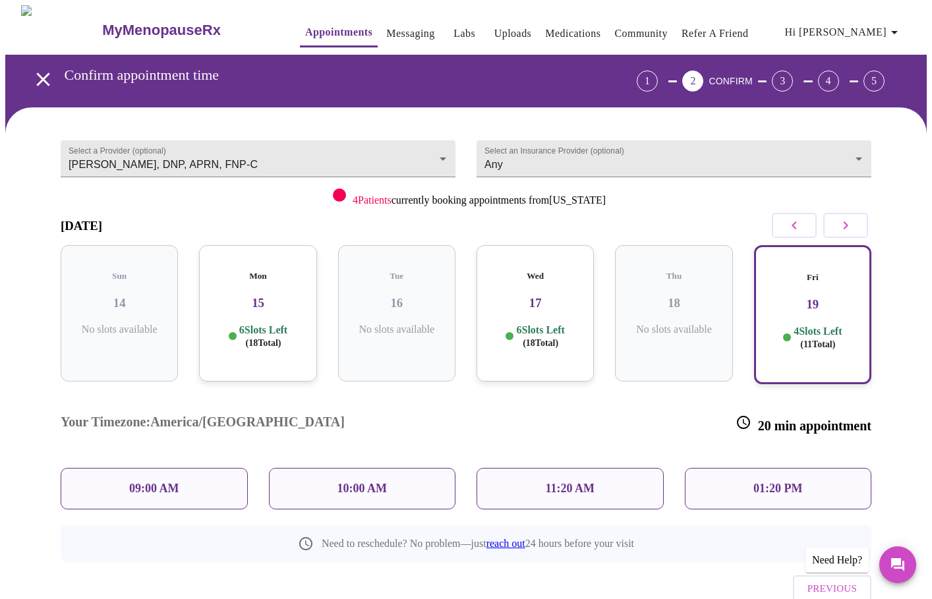
click at [255, 308] on div "Mon 15 6 Slots Left ( 18 Total)" at bounding box center [257, 313] width 117 height 136
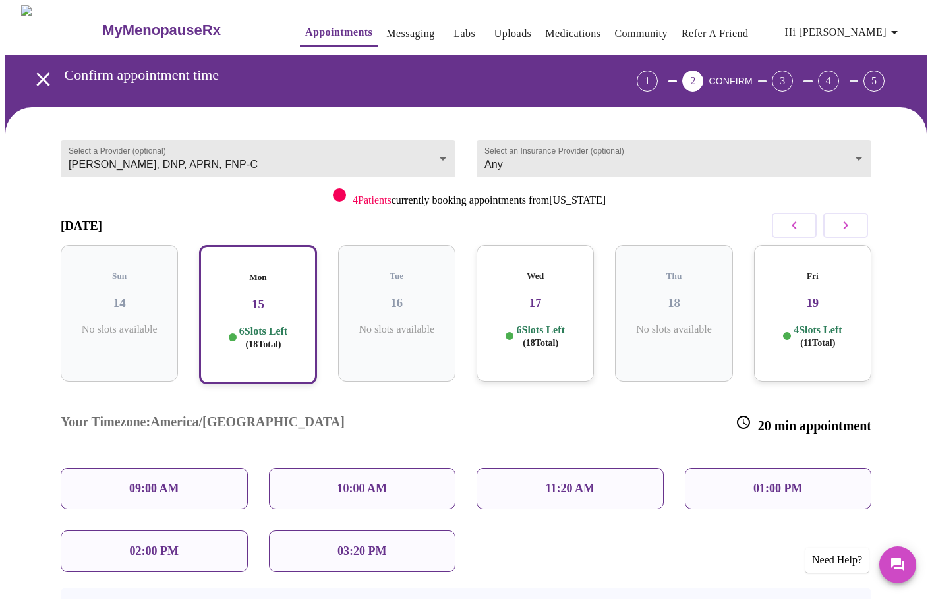
click at [776, 333] on div "4 Slots Left ( 11 Total)" at bounding box center [812, 337] width 96 height 26
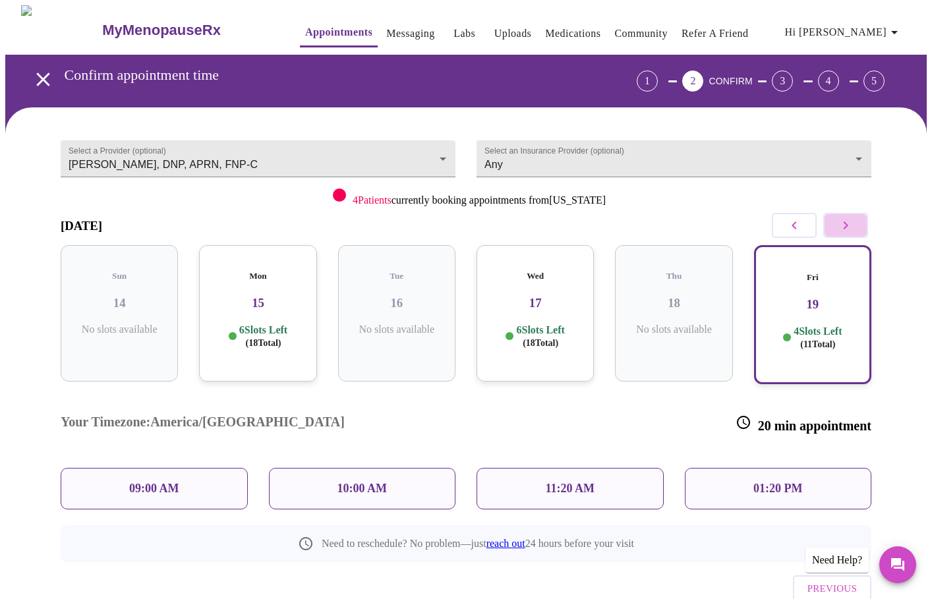
click at [851, 227] on icon "button" at bounding box center [846, 225] width 16 height 16
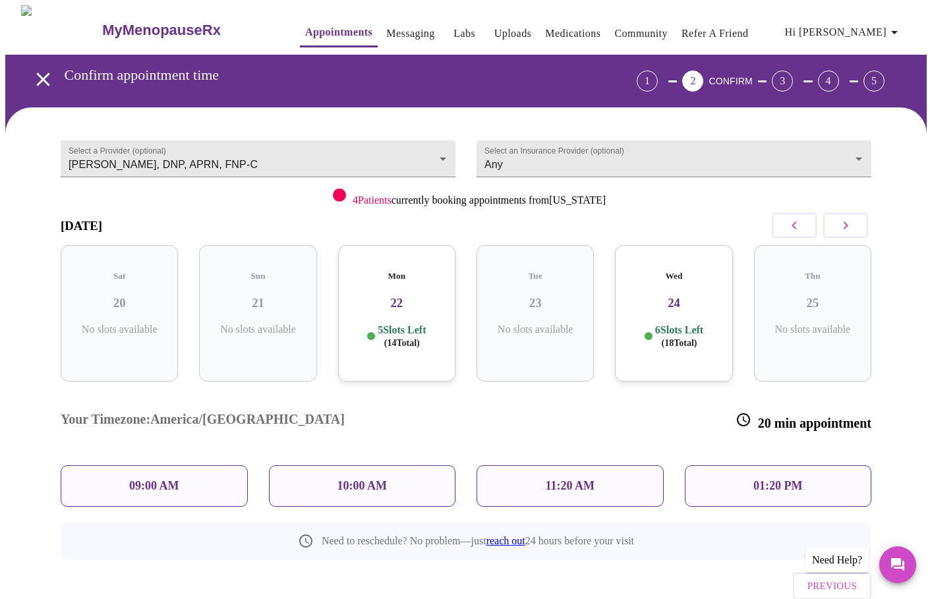
click at [671, 310] on div "Wed 24 6 Slots Left ( 18 Total)" at bounding box center [673, 313] width 117 height 136
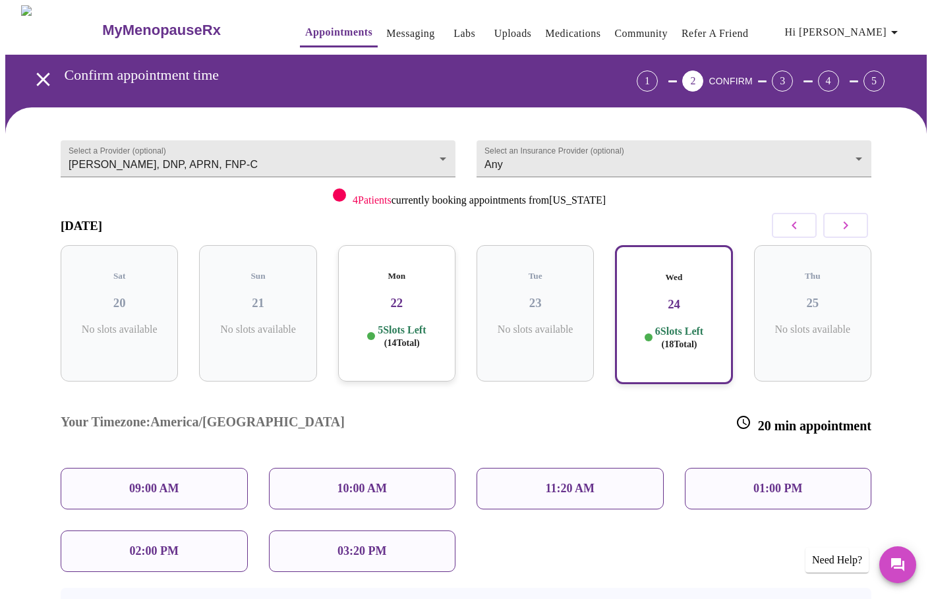
click at [399, 324] on p "5 Slots Left ( 14 Total)" at bounding box center [402, 337] width 48 height 26
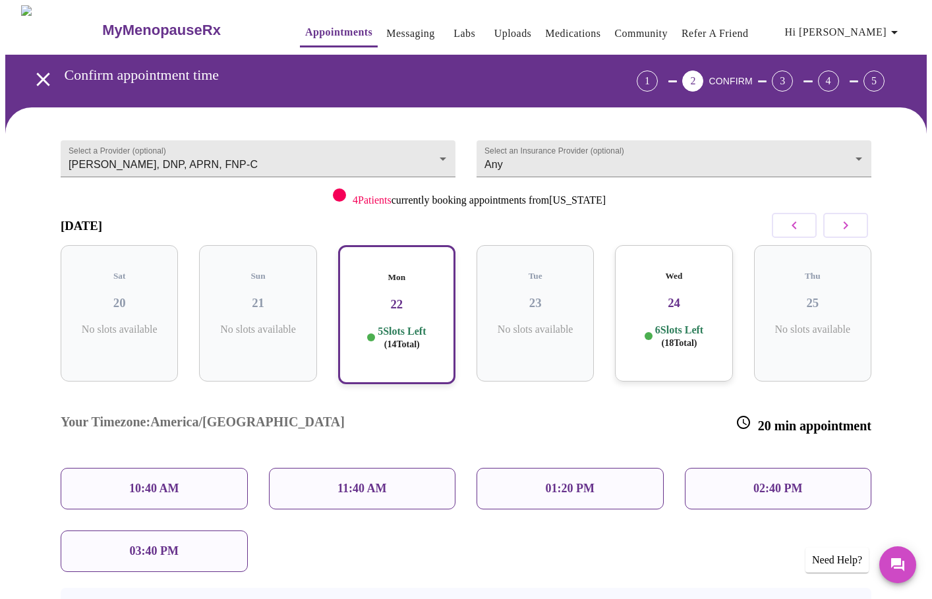
click at [659, 305] on div "Wed 24 6 Slots Left ( 18 Total)" at bounding box center [673, 313] width 117 height 136
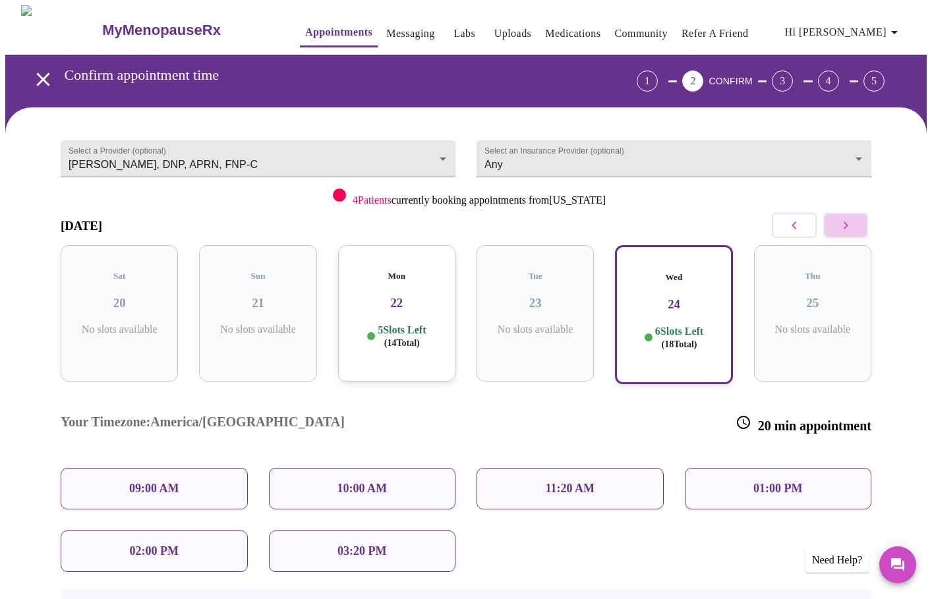
click at [841, 222] on icon "button" at bounding box center [846, 225] width 16 height 16
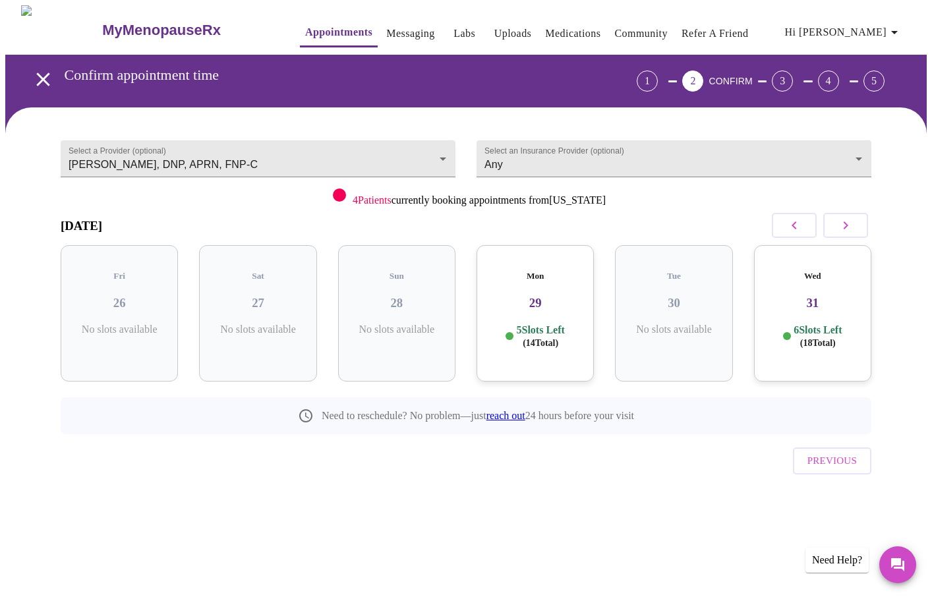
click at [543, 324] on p "5 Slots Left ( 14 Total)" at bounding box center [540, 337] width 48 height 26
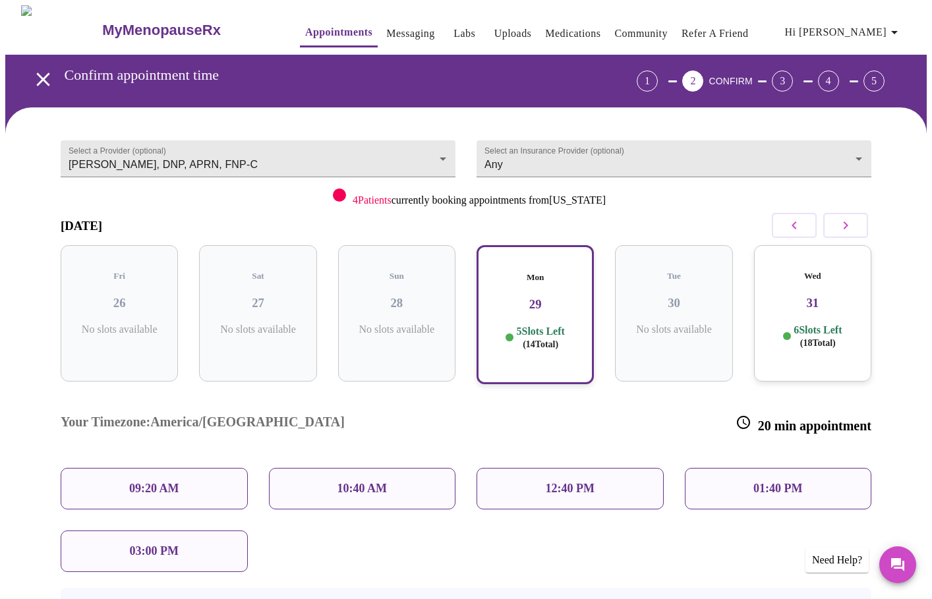
click at [801, 304] on div "Wed 31 6 Slots Left ( 18 Total)" at bounding box center [812, 313] width 117 height 136
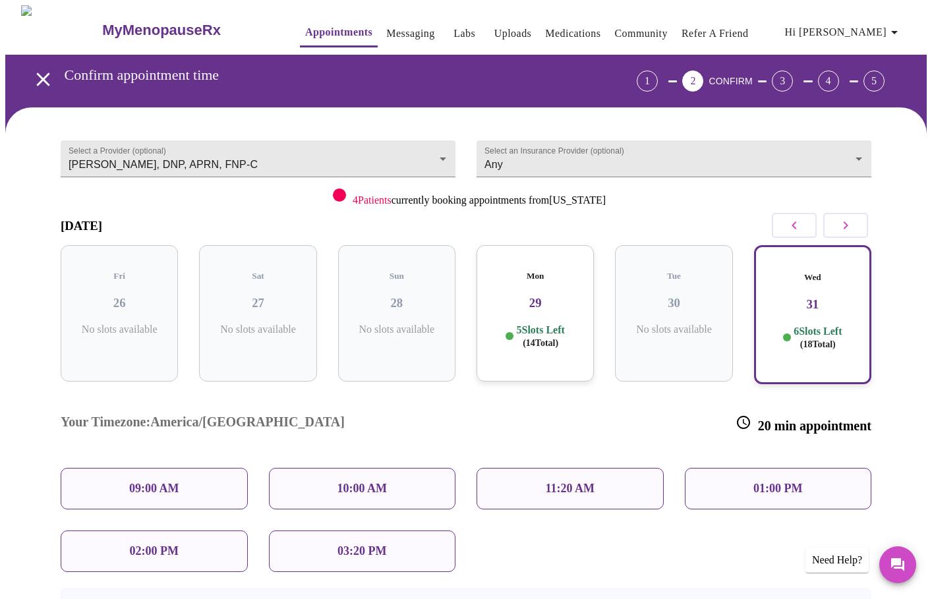
click at [788, 218] on icon "button" at bounding box center [794, 225] width 16 height 16
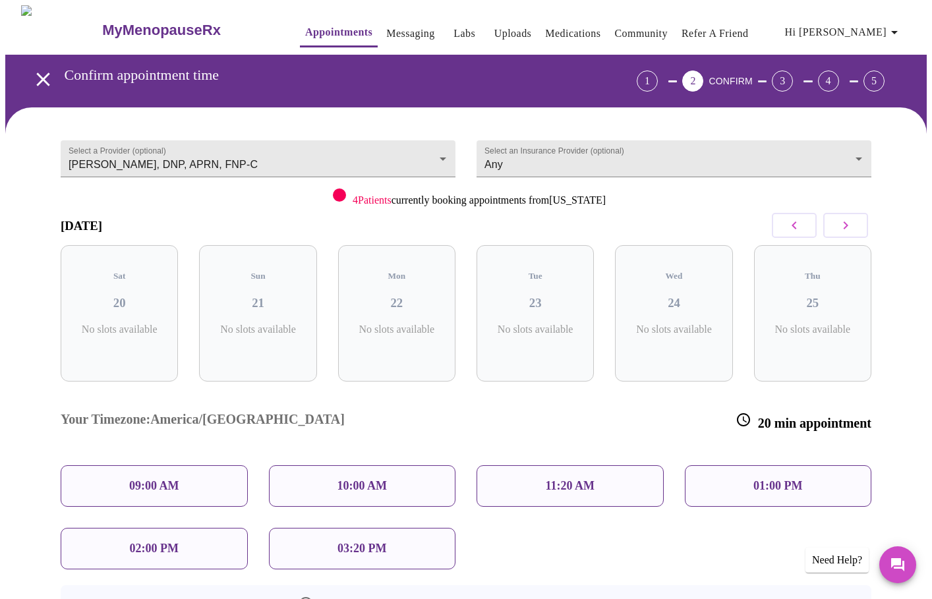
click at [788, 218] on icon "button" at bounding box center [794, 225] width 16 height 16
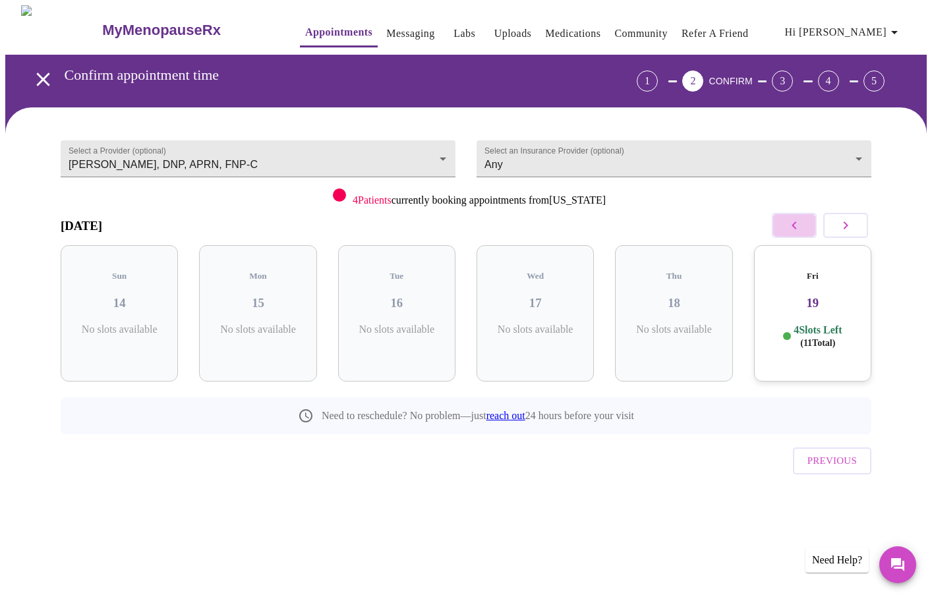
click at [788, 218] on icon "button" at bounding box center [794, 225] width 16 height 16
click at [812, 302] on div "Mon 01 6 Slots Left ( 17 Total)" at bounding box center [812, 313] width 117 height 136
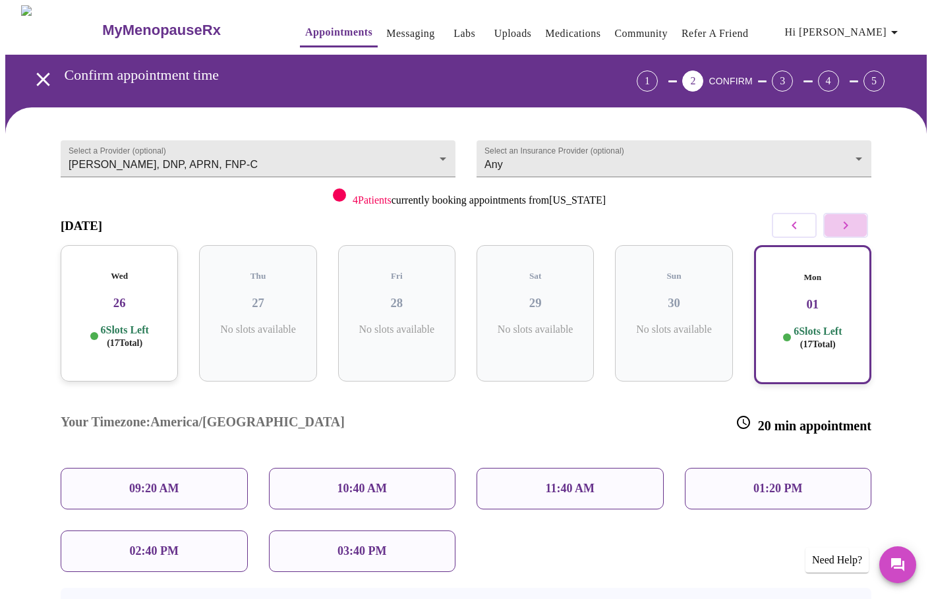
click at [848, 227] on icon "button" at bounding box center [846, 225] width 16 height 16
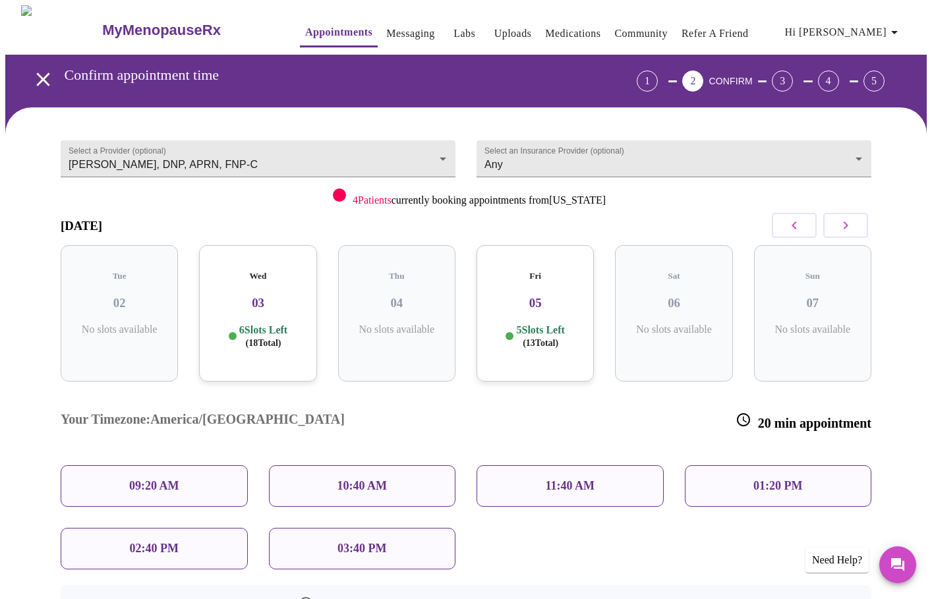
click at [271, 344] on div "Wed 03 6 Slots Left ( 18 Total)" at bounding box center [257, 313] width 117 height 136
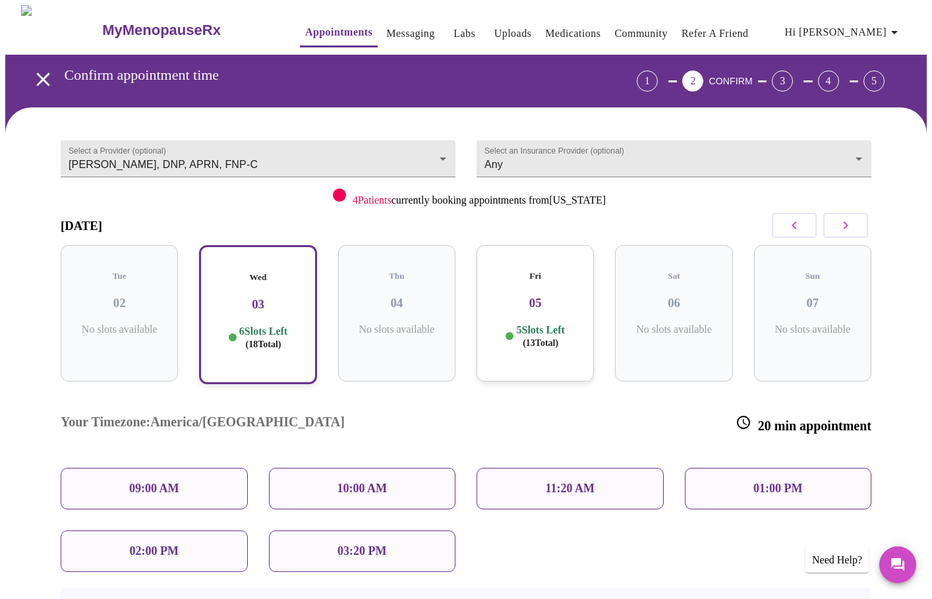
click at [543, 342] on div "Fri 05 5 Slots Left ( 13 Total)" at bounding box center [534, 313] width 117 height 136
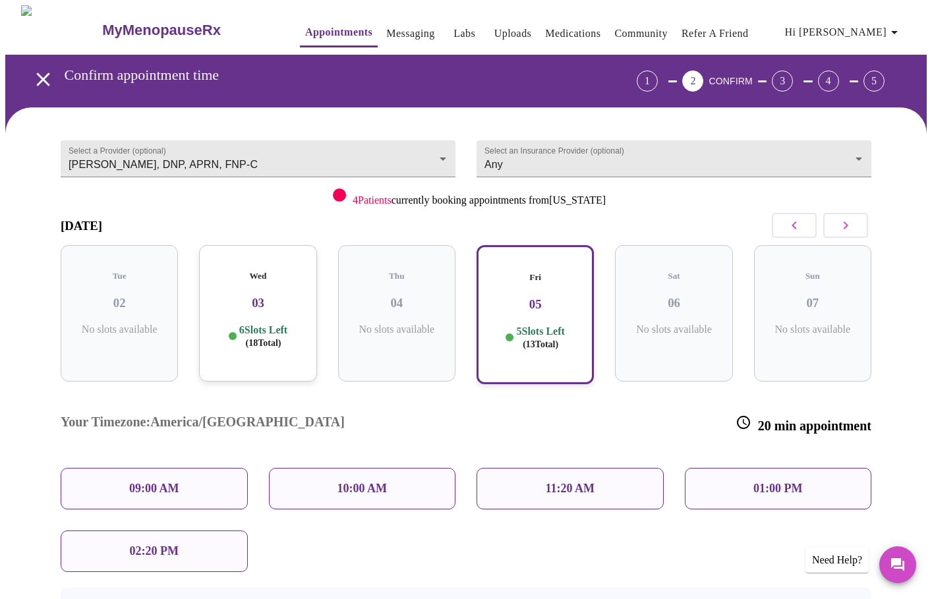
click at [849, 226] on icon "button" at bounding box center [846, 225] width 16 height 16
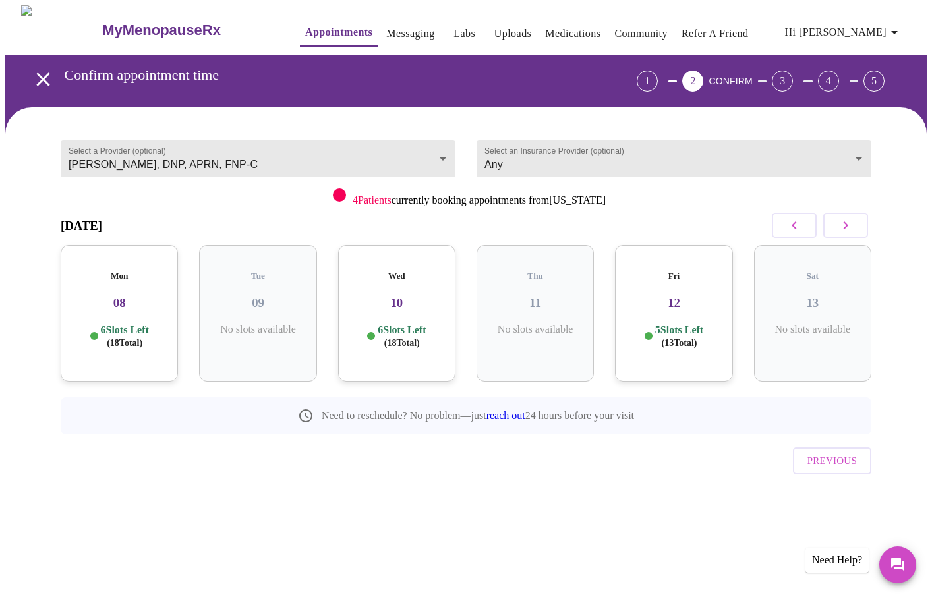
click at [117, 338] on span "( 18 Total)" at bounding box center [125, 343] width 36 height 10
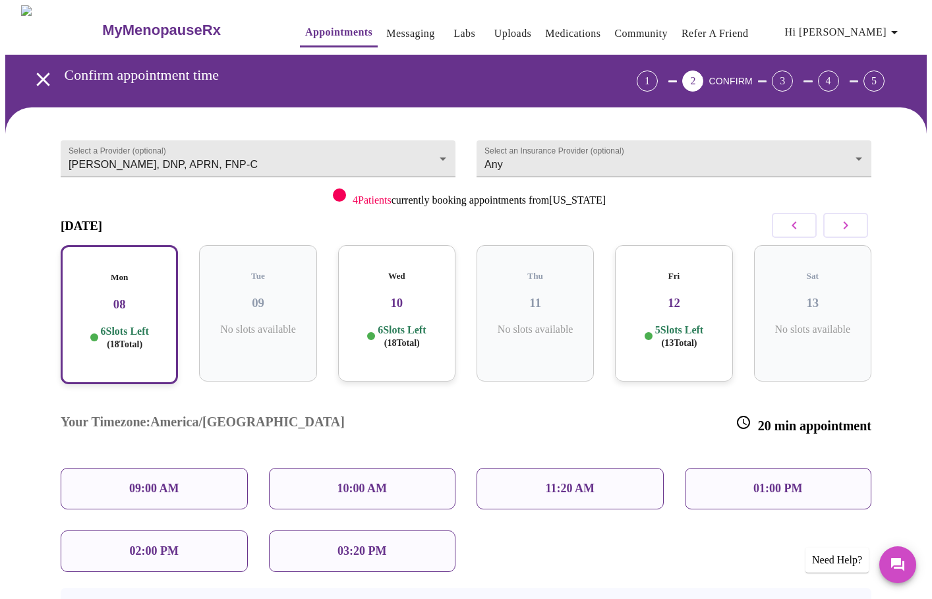
click at [385, 306] on div "Wed 10 6 Slots Left ( 18 Total)" at bounding box center [396, 313] width 117 height 136
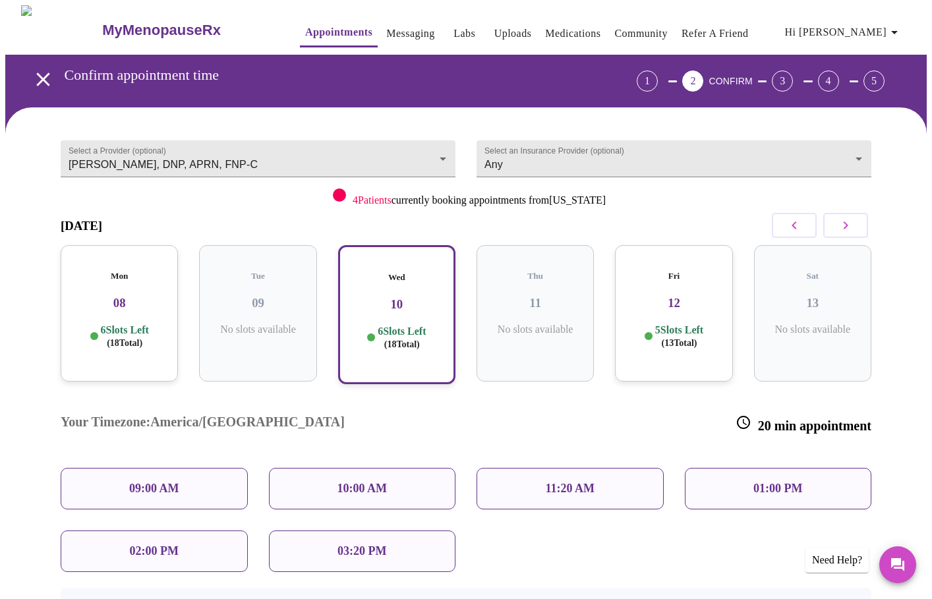
click at [694, 338] on span "( 13 Total)" at bounding box center [680, 343] width 36 height 10
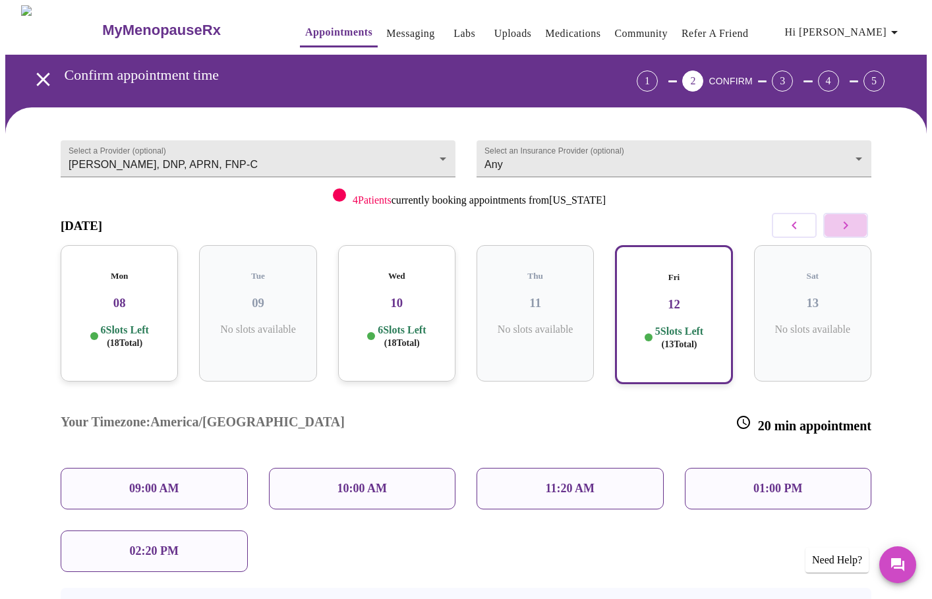
click at [851, 225] on icon "button" at bounding box center [846, 225] width 16 height 16
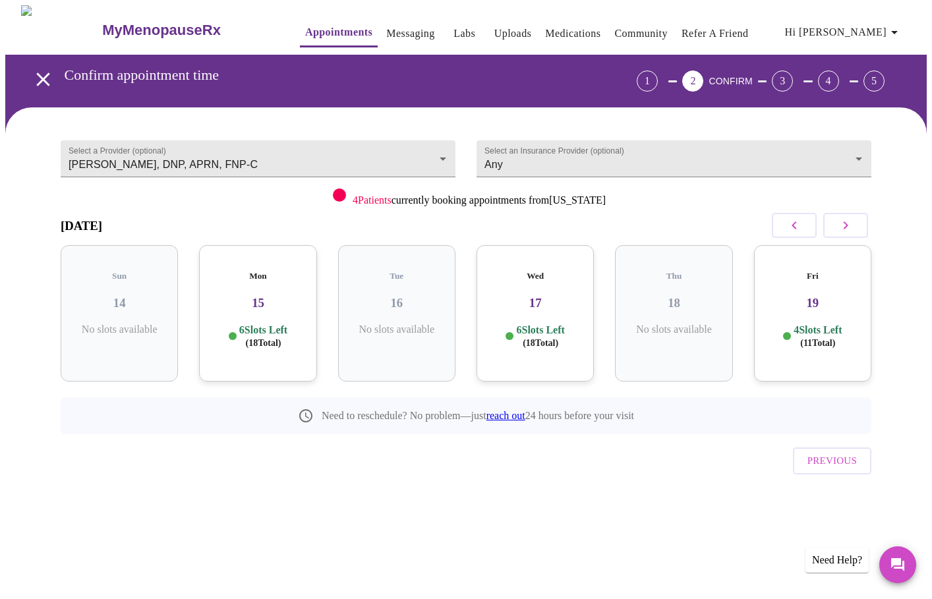
click at [269, 339] on div "Mon 15 6 Slots Left ( 18 Total)" at bounding box center [257, 313] width 117 height 136
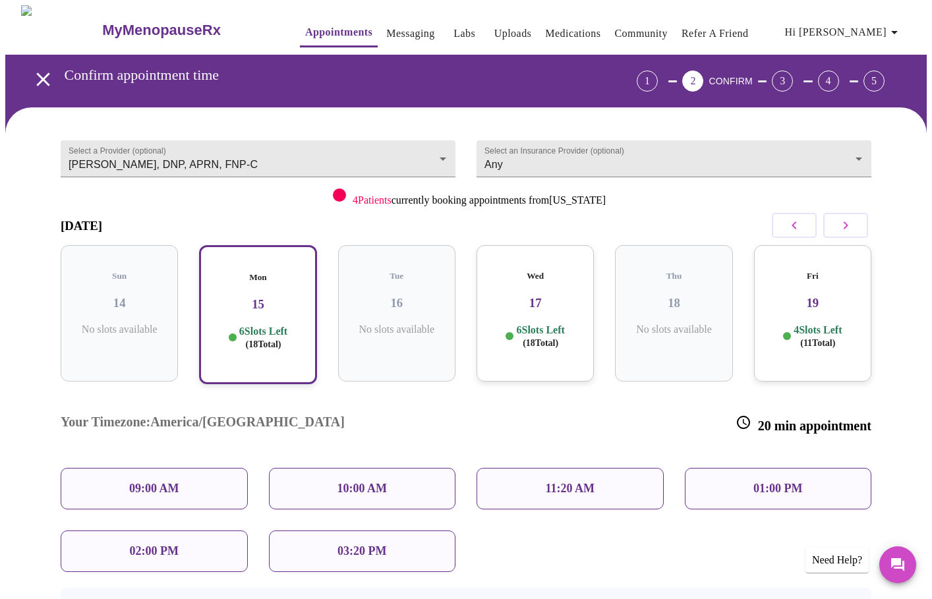
click at [523, 338] on span "( 18 Total)" at bounding box center [541, 343] width 36 height 10
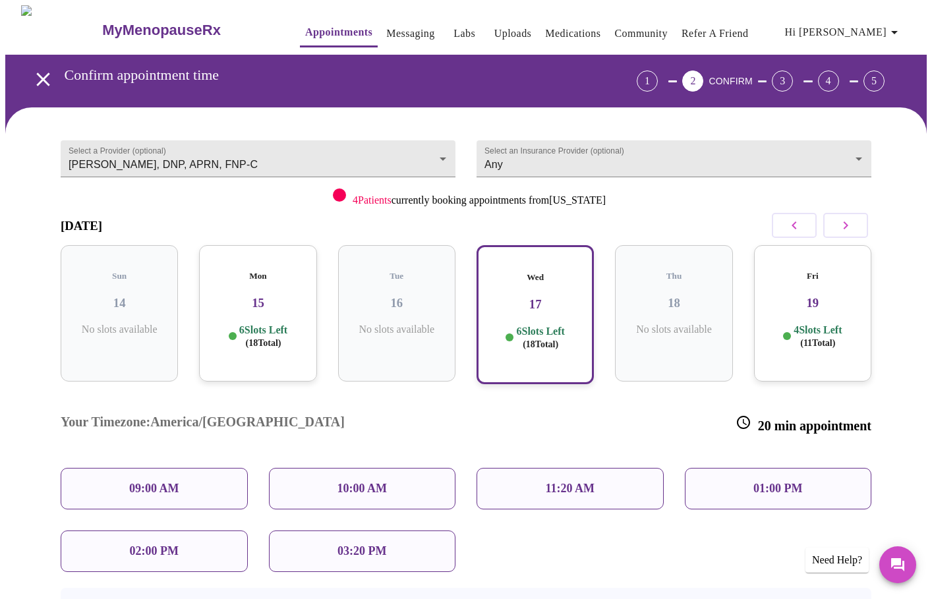
click at [808, 299] on div "Fri 19 4 Slots Left ( 11 Total)" at bounding box center [812, 313] width 117 height 136
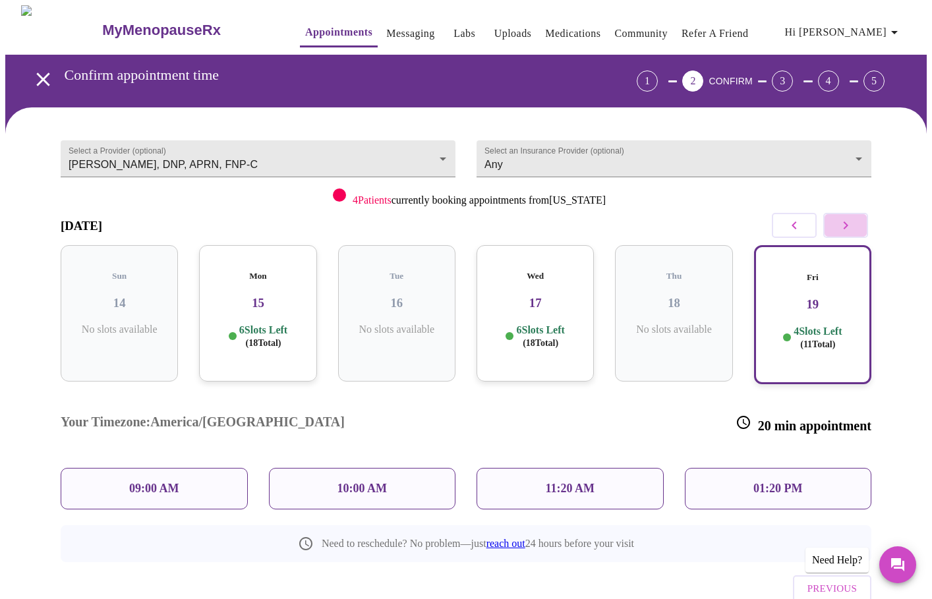
click at [846, 223] on icon "button" at bounding box center [845, 225] width 5 height 8
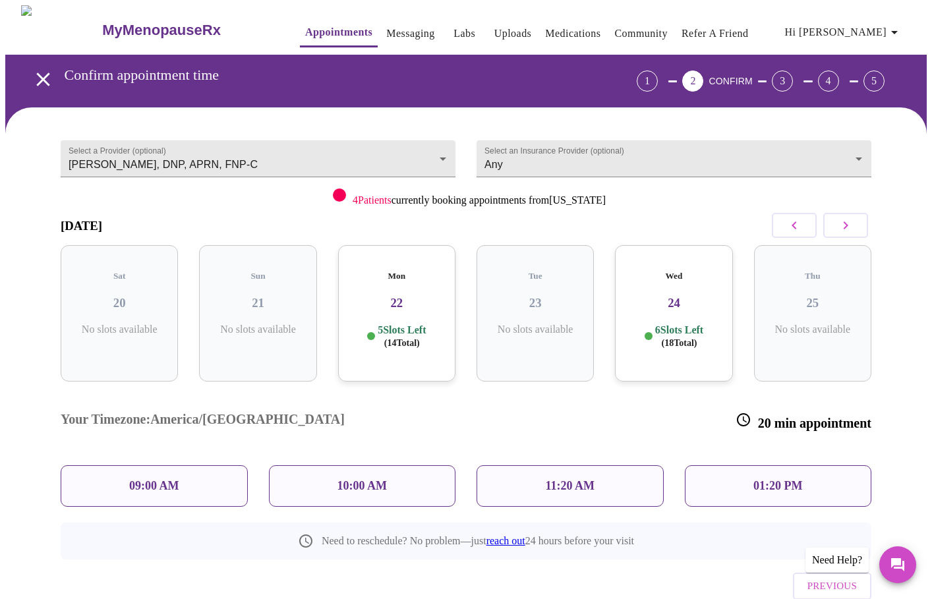
click at [671, 335] on p "6 Slots Left ( 18 Total)" at bounding box center [679, 337] width 48 height 26
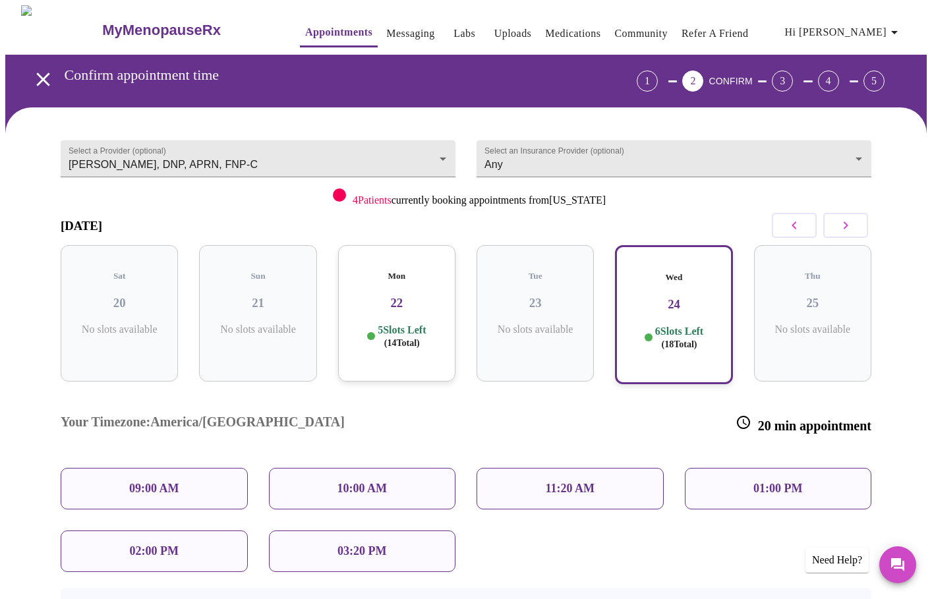
click at [430, 304] on div "Mon 22 5 Slots Left ( 14 Total)" at bounding box center [396, 313] width 117 height 136
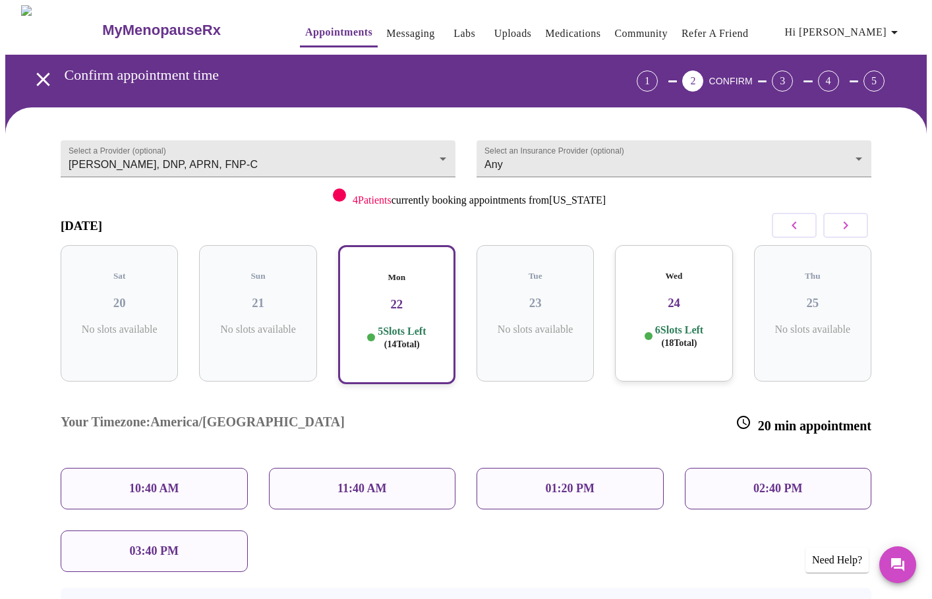
click at [642, 299] on div "Wed 24 6 Slots Left ( 18 Total)" at bounding box center [673, 313] width 117 height 136
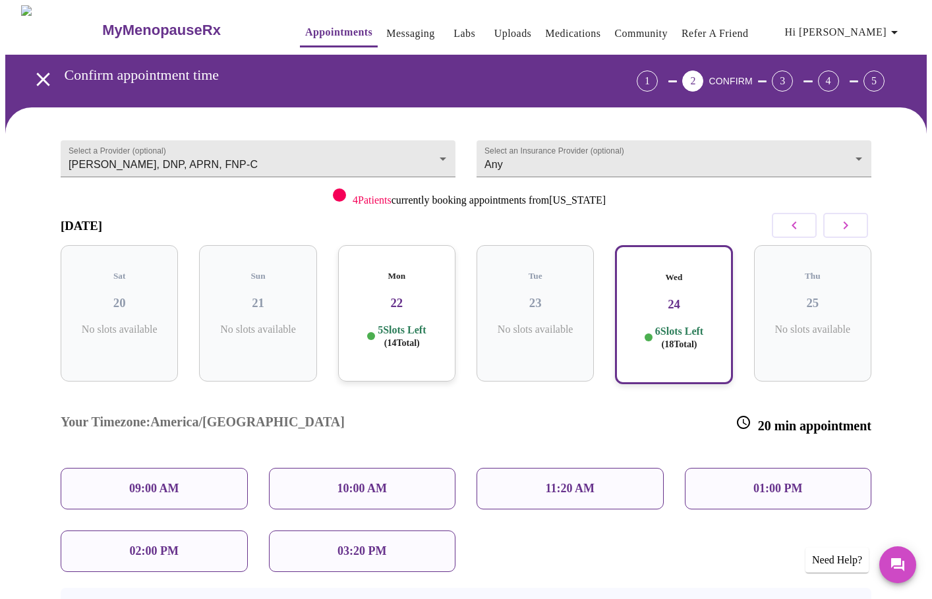
click at [190, 468] on div "09:00 AM" at bounding box center [154, 489] width 187 height 42
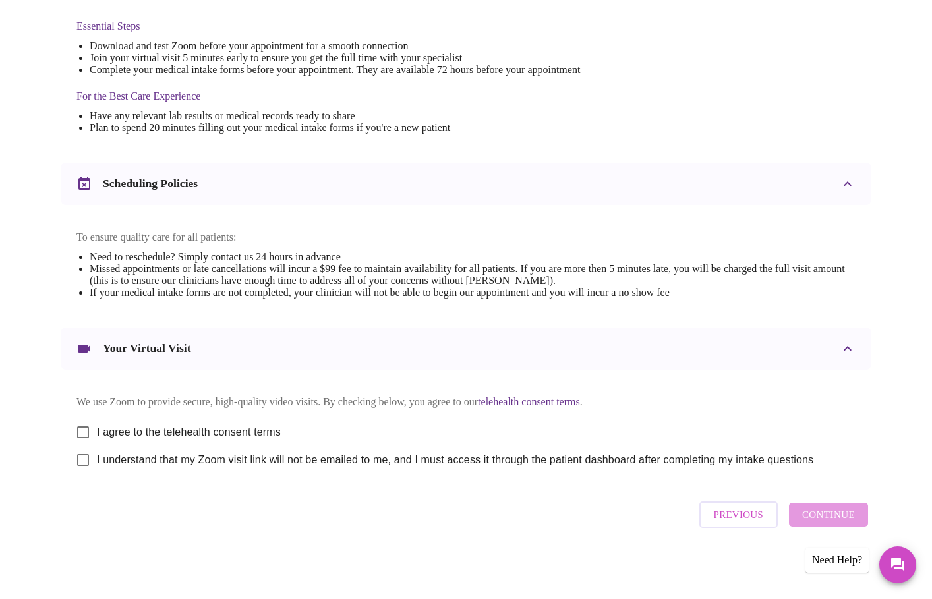
scroll to position [356, 0]
click at [820, 518] on div "Previous Continue" at bounding box center [783, 515] width 175 height 40
click at [135, 434] on span "I agree to the telehealth consent terms" at bounding box center [189, 432] width 184 height 16
click at [97, 434] on input "I agree to the telehealth consent terms" at bounding box center [83, 432] width 28 height 28
checkbox input "true"
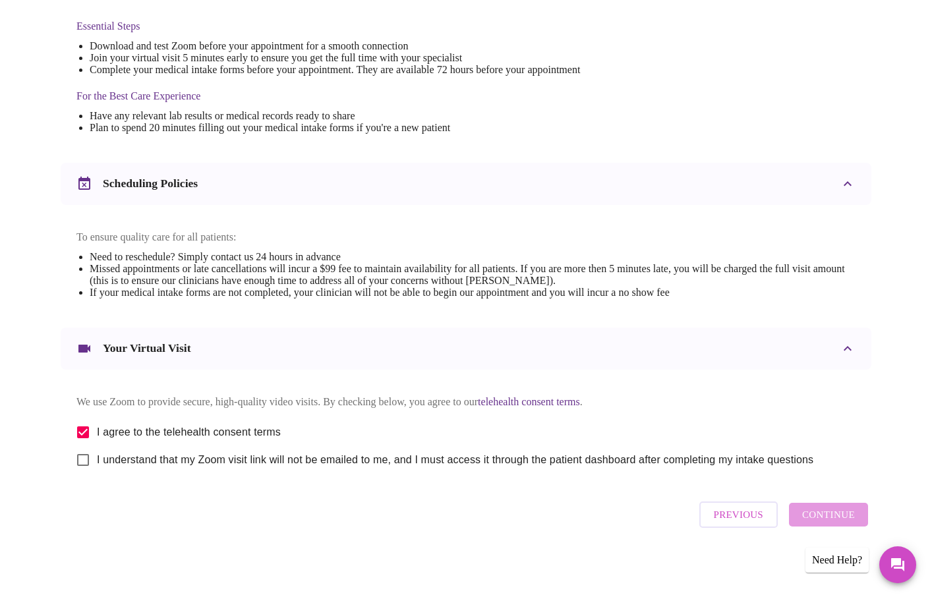
click at [826, 525] on div "Previous Continue" at bounding box center [783, 515] width 175 height 40
click at [816, 521] on div "Previous Continue" at bounding box center [783, 515] width 175 height 40
click at [814, 524] on div "Previous Continue" at bounding box center [783, 515] width 175 height 40
click at [80, 453] on input "I understand that my Zoom visit link will not be emailed to me, and I must acce…" at bounding box center [83, 460] width 28 height 28
checkbox input "true"
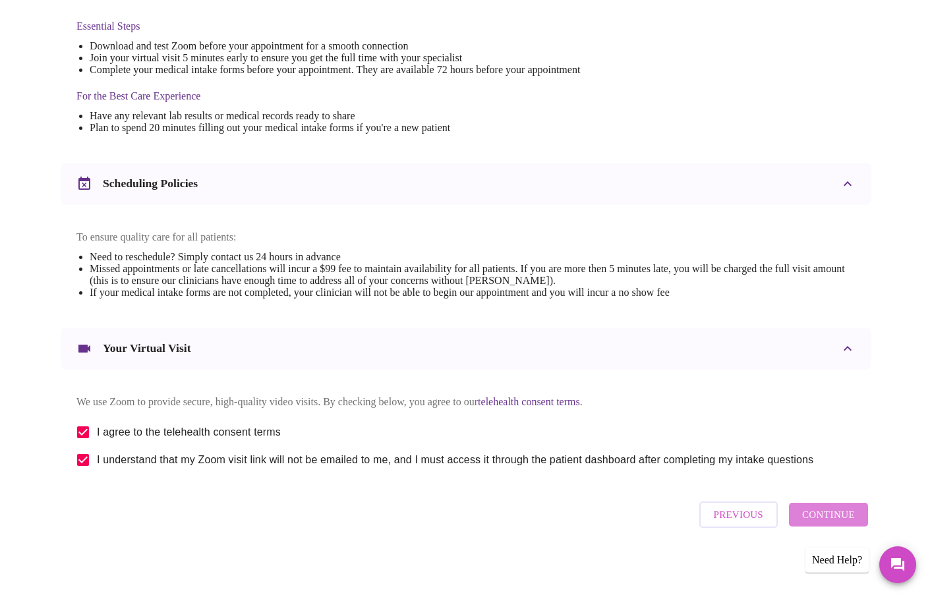
click at [843, 521] on span "Continue" at bounding box center [828, 514] width 53 height 17
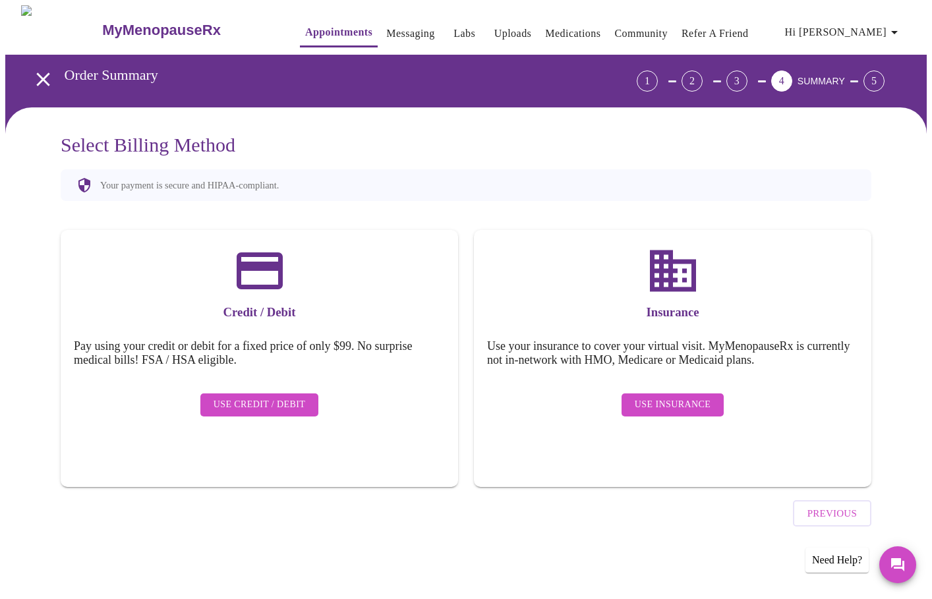
click at [283, 397] on span "Use Credit / Debit" at bounding box center [259, 405] width 92 height 16
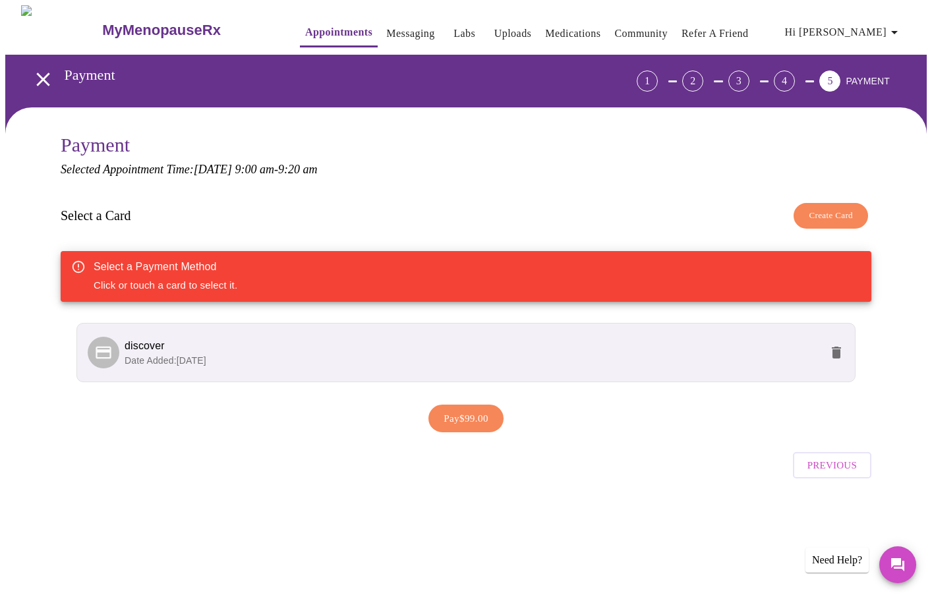
click at [614, 357] on p "Date Added: 02-13-2025" at bounding box center [473, 360] width 696 height 13
click at [142, 349] on span "discover" at bounding box center [145, 345] width 40 height 11
click at [453, 411] on span "Pay $99.00" at bounding box center [465, 418] width 45 height 17
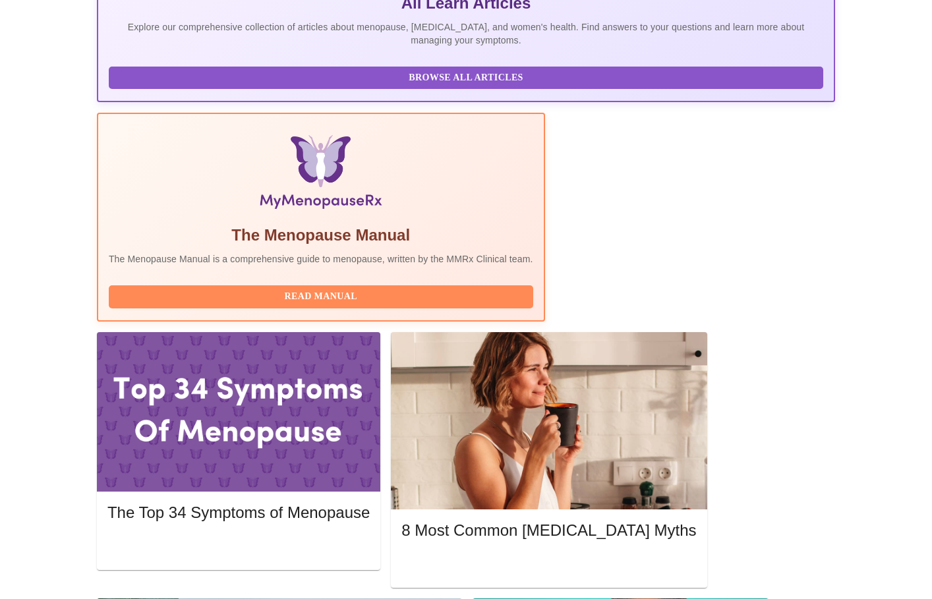
scroll to position [310, 0]
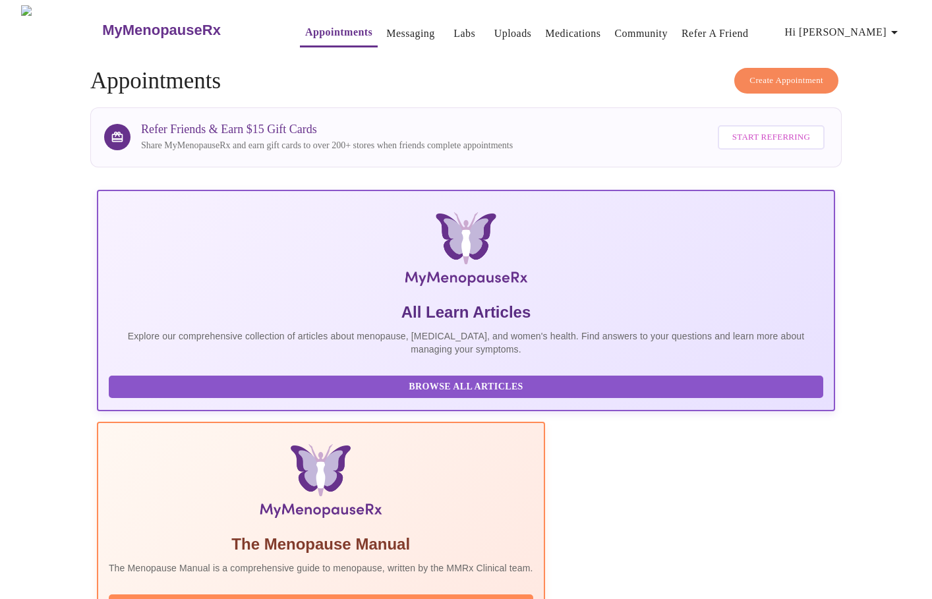
scroll to position [0, 0]
click at [878, 24] on span "Hi Tanya" at bounding box center [843, 32] width 117 height 18
click at [876, 94] on li "Log out" at bounding box center [877, 99] width 61 height 24
